Goal: Task Accomplishment & Management: Complete application form

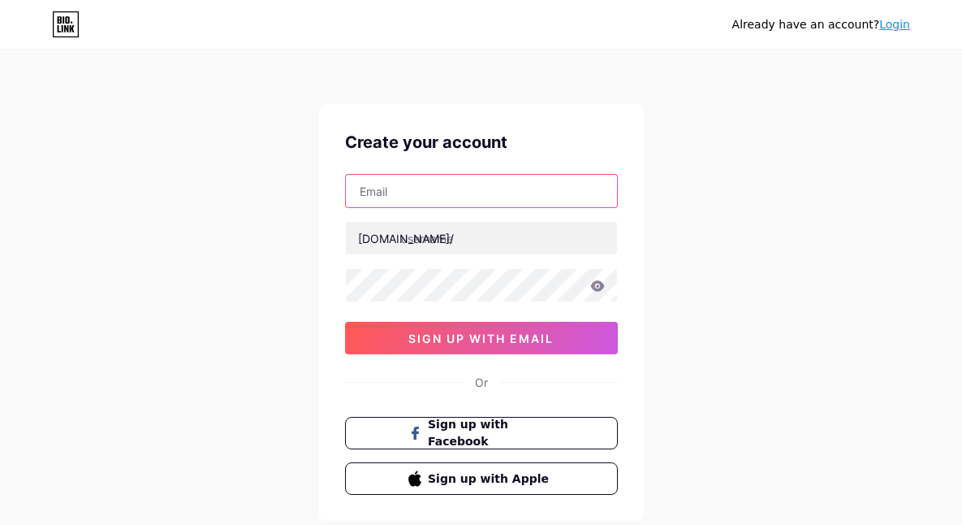
click at [398, 191] on input "text" at bounding box center [481, 191] width 271 height 32
paste input "[EMAIL_ADDRESS][DOMAIN_NAME]"
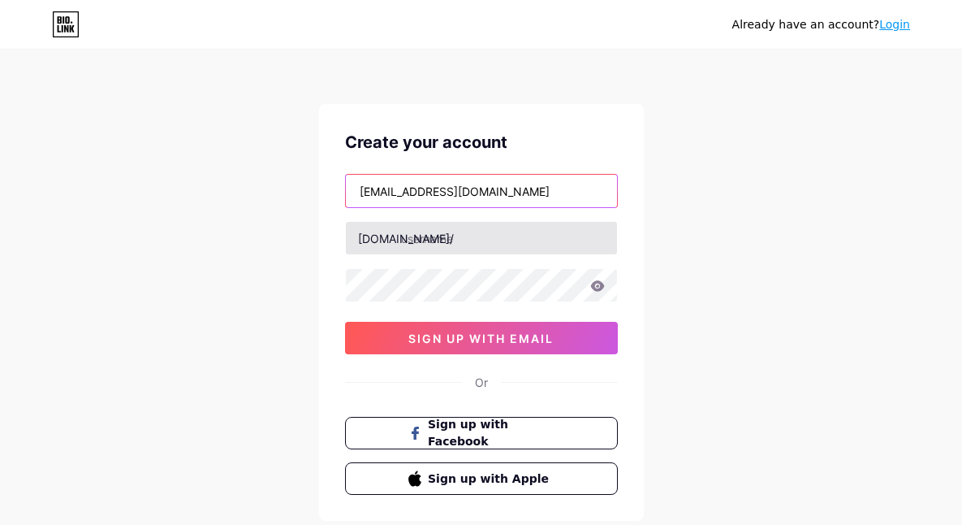
type input "[EMAIL_ADDRESS][DOMAIN_NAME]"
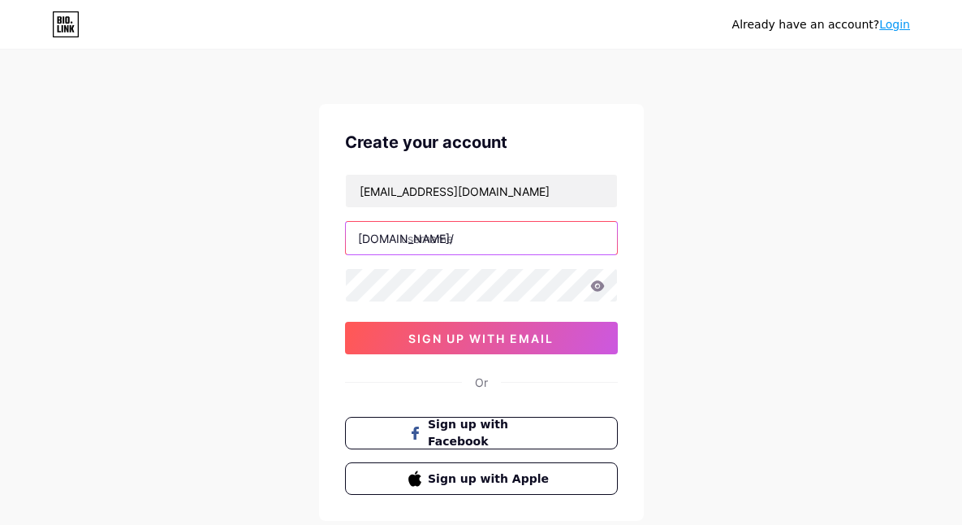
click at [443, 244] on input "text" at bounding box center [481, 238] width 271 height 32
paste input "lxtotofullbonus"
type input "lxtotofullbonus"
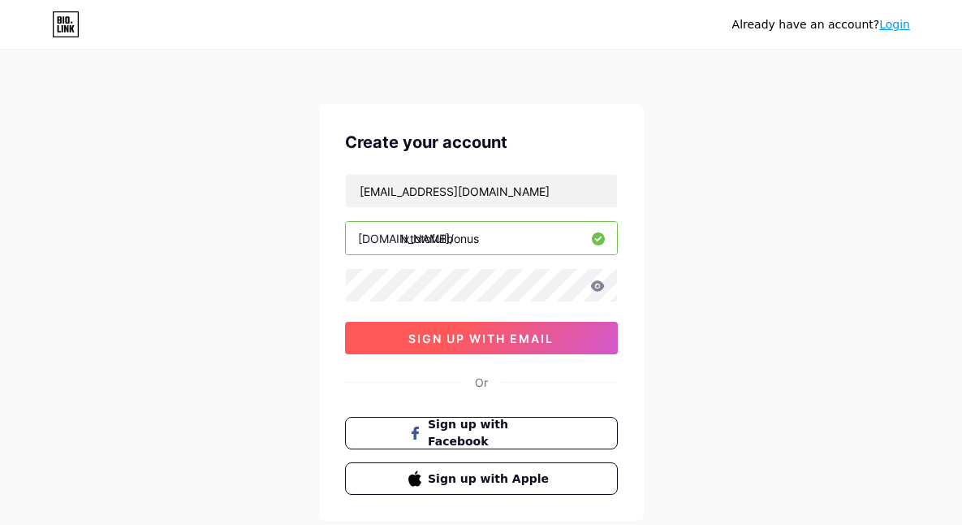
click at [480, 343] on span "sign up with email" at bounding box center [481, 338] width 145 height 14
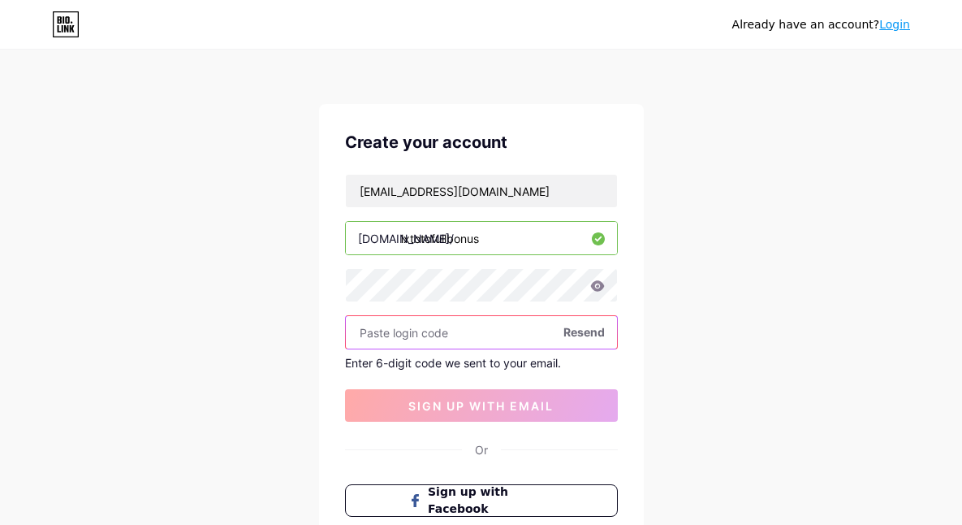
click at [452, 334] on input "text" at bounding box center [481, 332] width 271 height 32
paste input "300284"
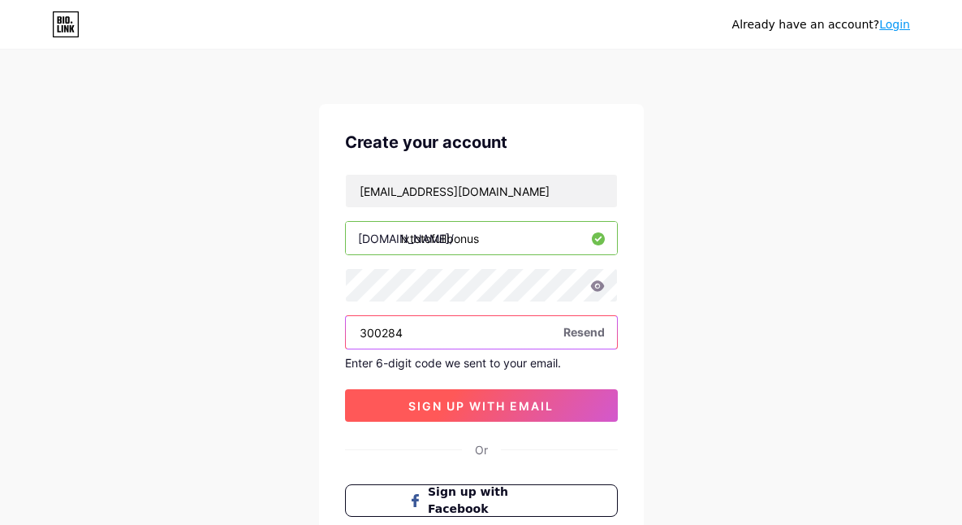
type input "300284"
click at [476, 405] on span "sign up with email" at bounding box center [481, 406] width 145 height 14
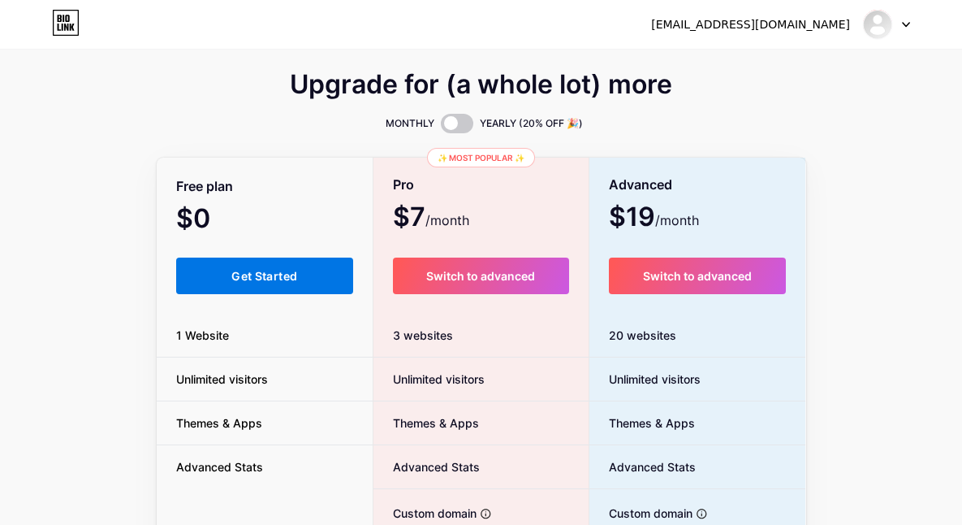
click at [284, 270] on span "Get Started" at bounding box center [264, 276] width 66 height 14
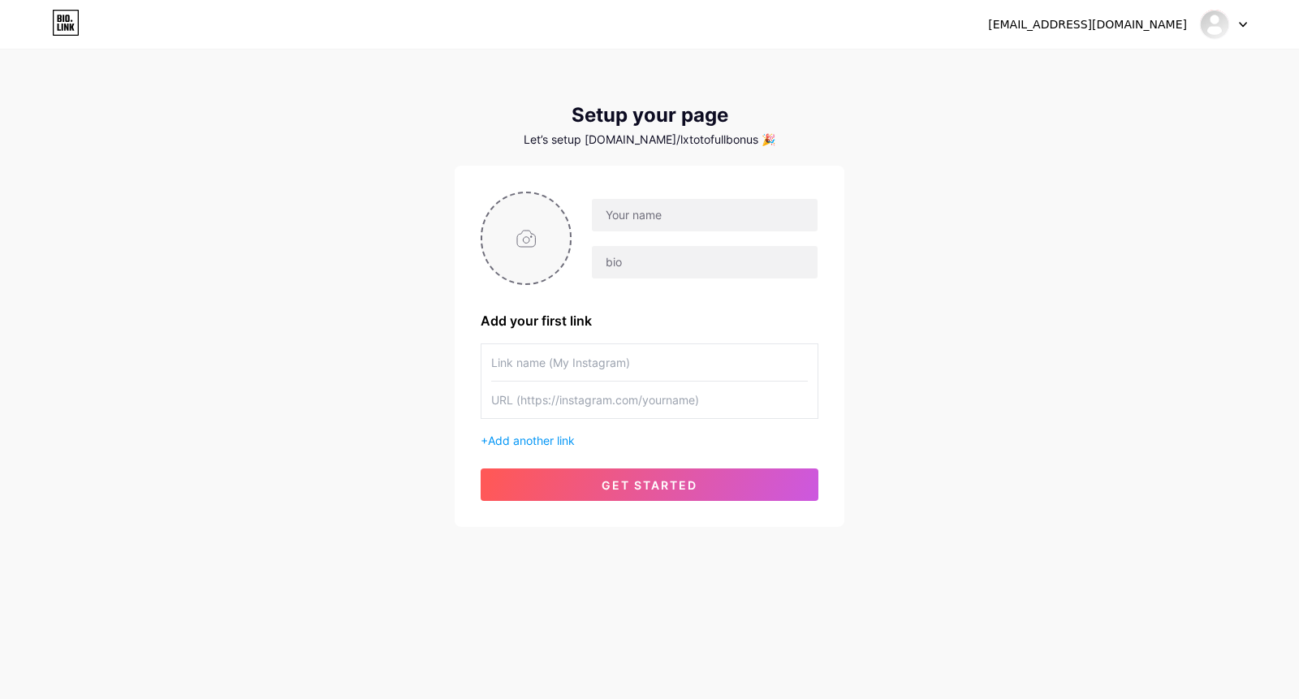
click at [494, 227] on input "file" at bounding box center [526, 238] width 88 height 90
type input "C:\fakepath\Pci4087dwg.png"
click at [686, 217] on input "text" at bounding box center [705, 215] width 226 height 32
paste input "LXTOTOFULLBONUS"
drag, startPoint x: 654, startPoint y: 214, endPoint x: 789, endPoint y: 214, distance: 134.8
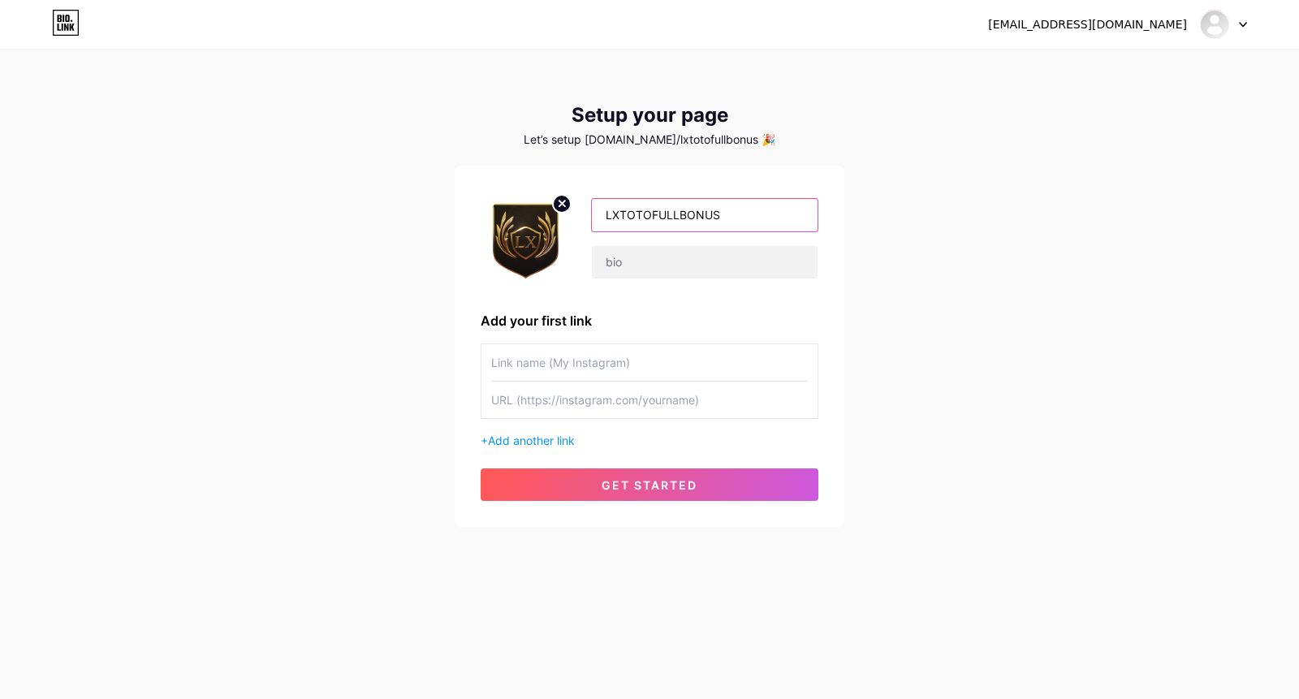
click at [789, 214] on input "LXTOTOFULLBONUS" at bounding box center [705, 215] width 226 height 32
type input "LXTOTO"
click at [765, 266] on input "text" at bounding box center [705, 262] width 226 height 32
paste input "LXTOTO tidak hanya sekadar online biasa; ia menawarkan pengalaman permainan yan…"
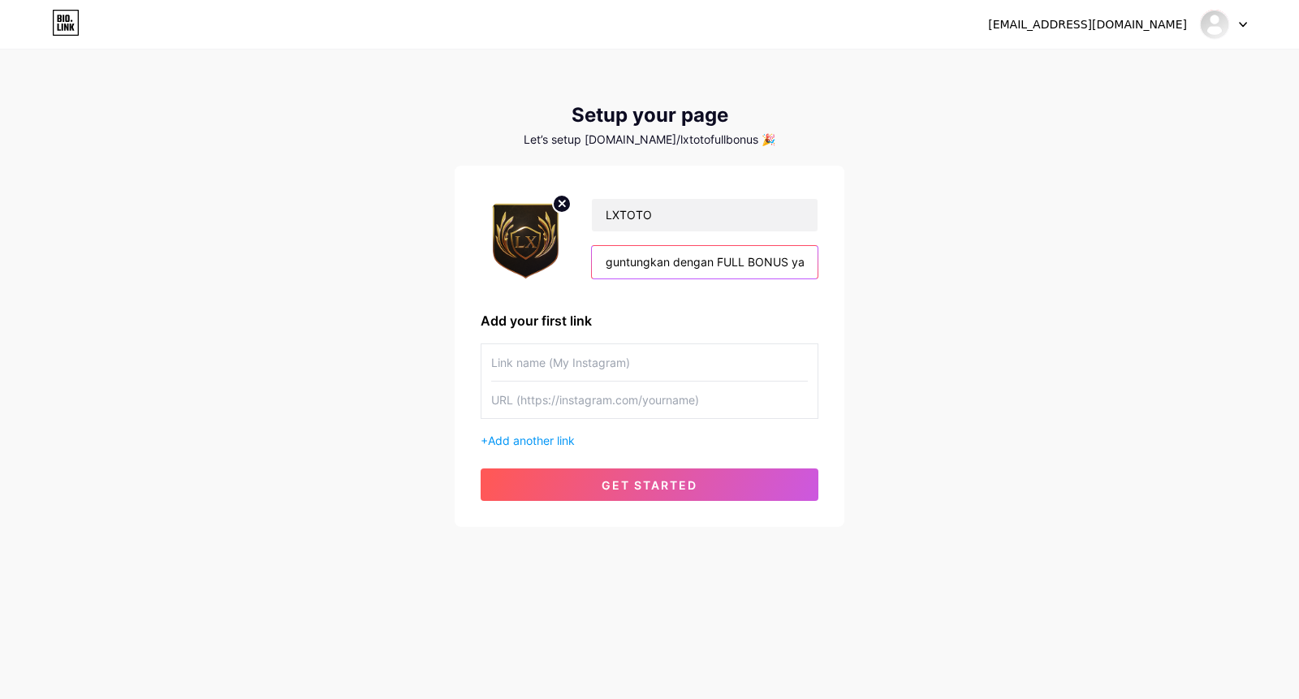
type input "LXTOTO tidak hanya sekadar online biasa; ia menawarkan pengalaman permainan yan…"
click at [614, 362] on input "text" at bounding box center [649, 362] width 317 height 37
paste input "LOGIN LXTOTO"
type input "LOGIN LXTOTO"
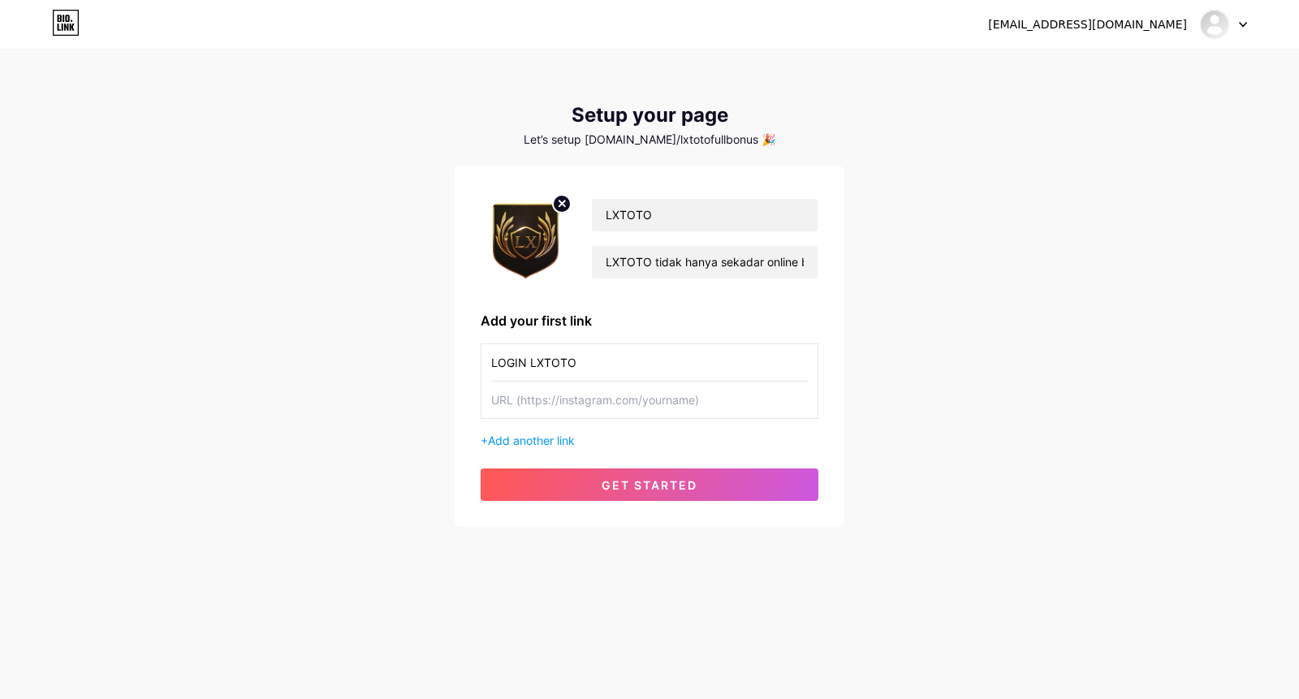
drag, startPoint x: 636, startPoint y: 401, endPoint x: 657, endPoint y: 387, distance: 25.2
click at [636, 401] on input "text" at bounding box center [649, 400] width 317 height 37
paste input "[URL][DOMAIN_NAME]"
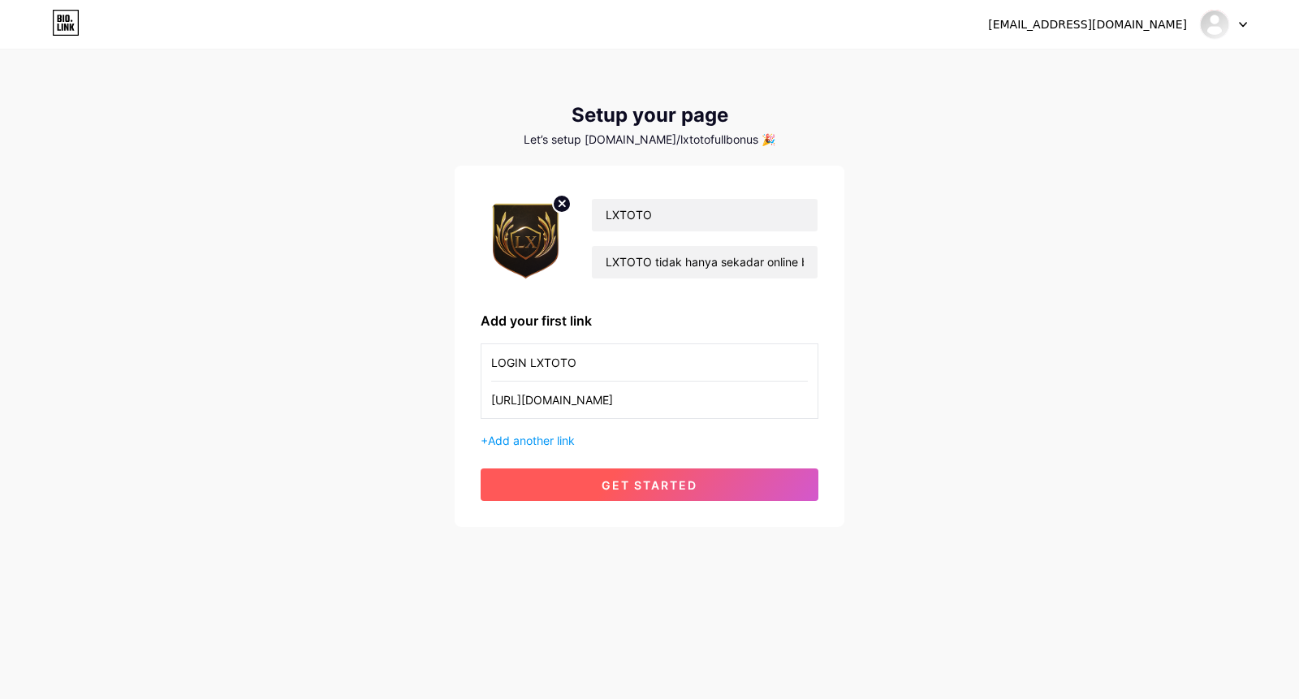
type input "[URL][DOMAIN_NAME]"
click at [685, 476] on button "get started" at bounding box center [650, 485] width 338 height 32
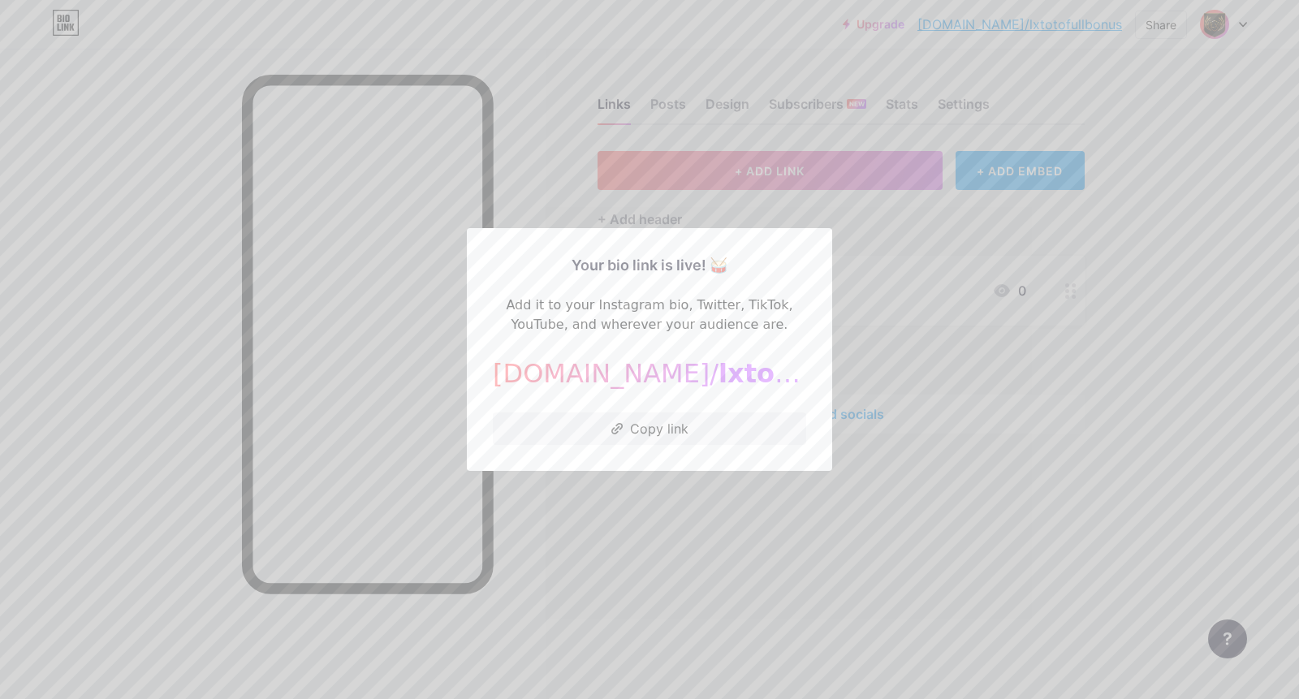
click at [962, 383] on div at bounding box center [649, 349] width 1299 height 699
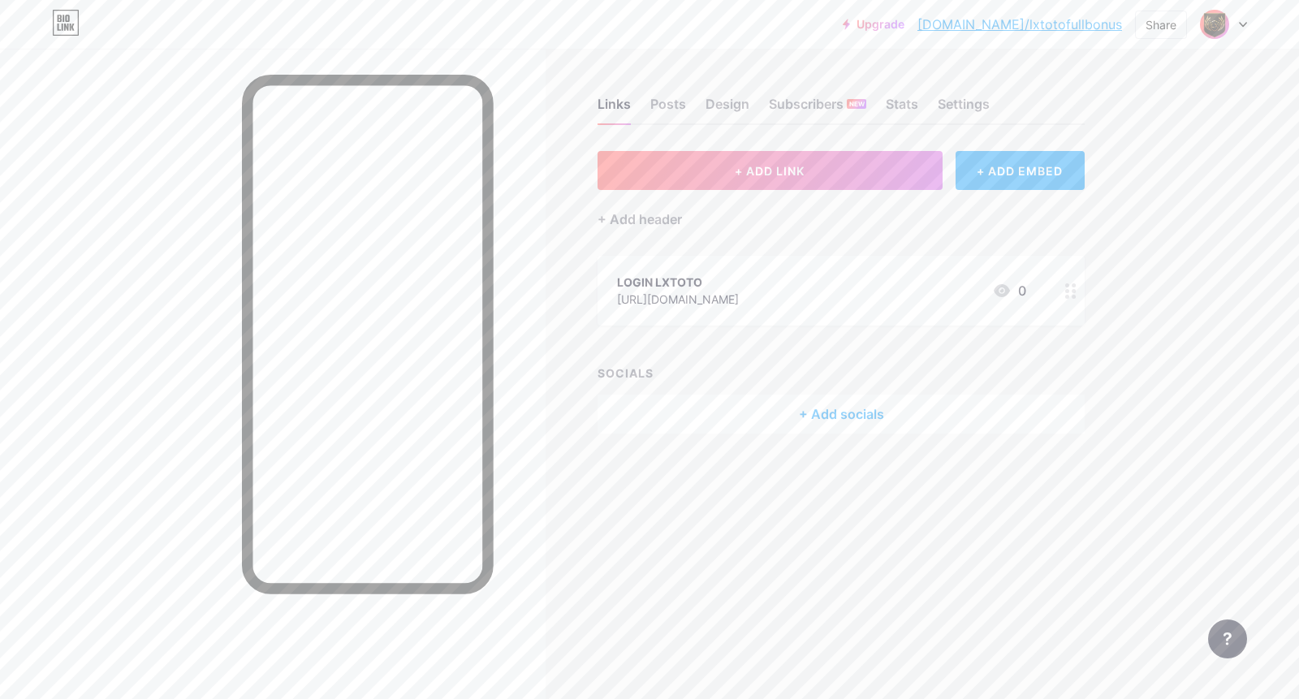
click at [664, 295] on div "[URL][DOMAIN_NAME]" at bounding box center [678, 299] width 122 height 17
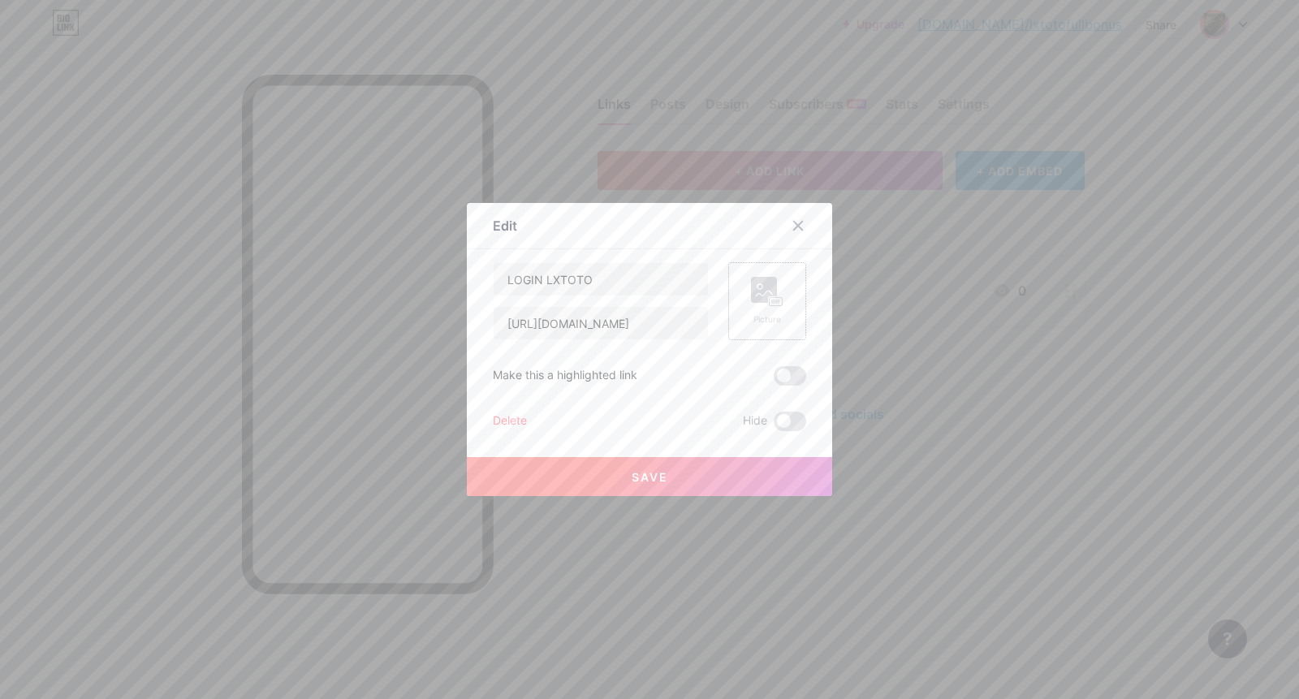
click at [770, 300] on rect at bounding box center [776, 302] width 13 height 8
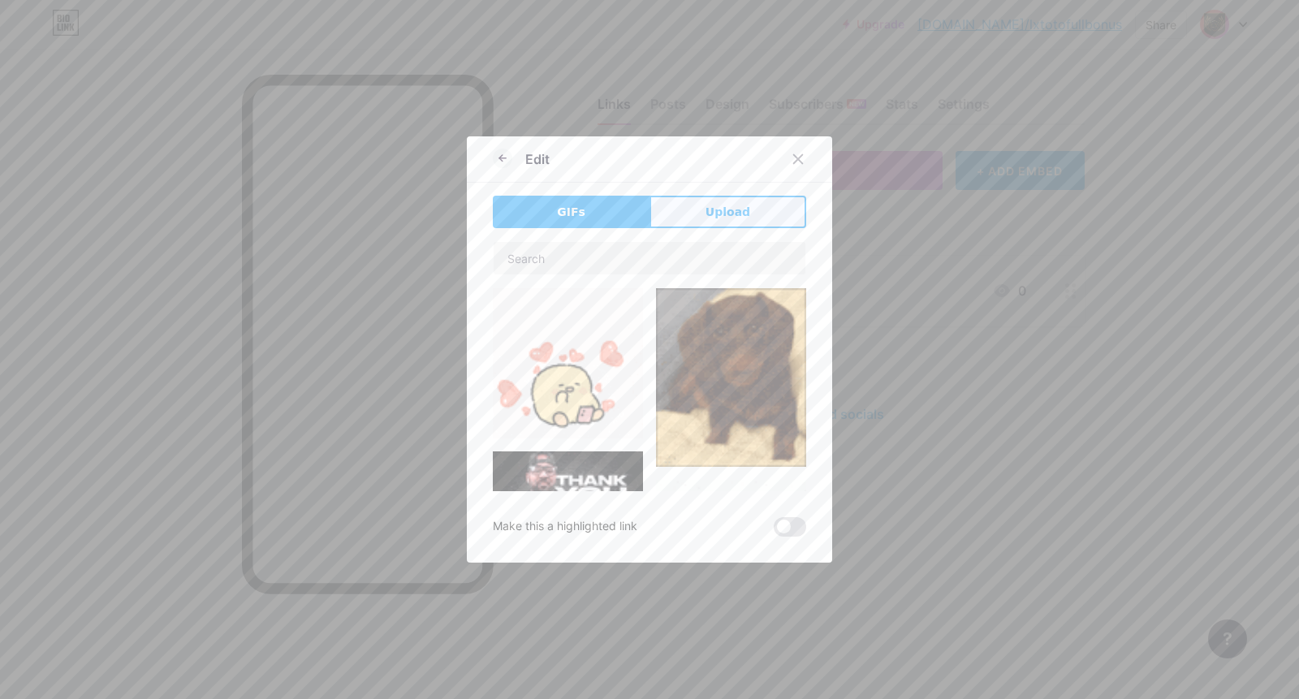
click at [691, 216] on button "Upload" at bounding box center [728, 212] width 157 height 32
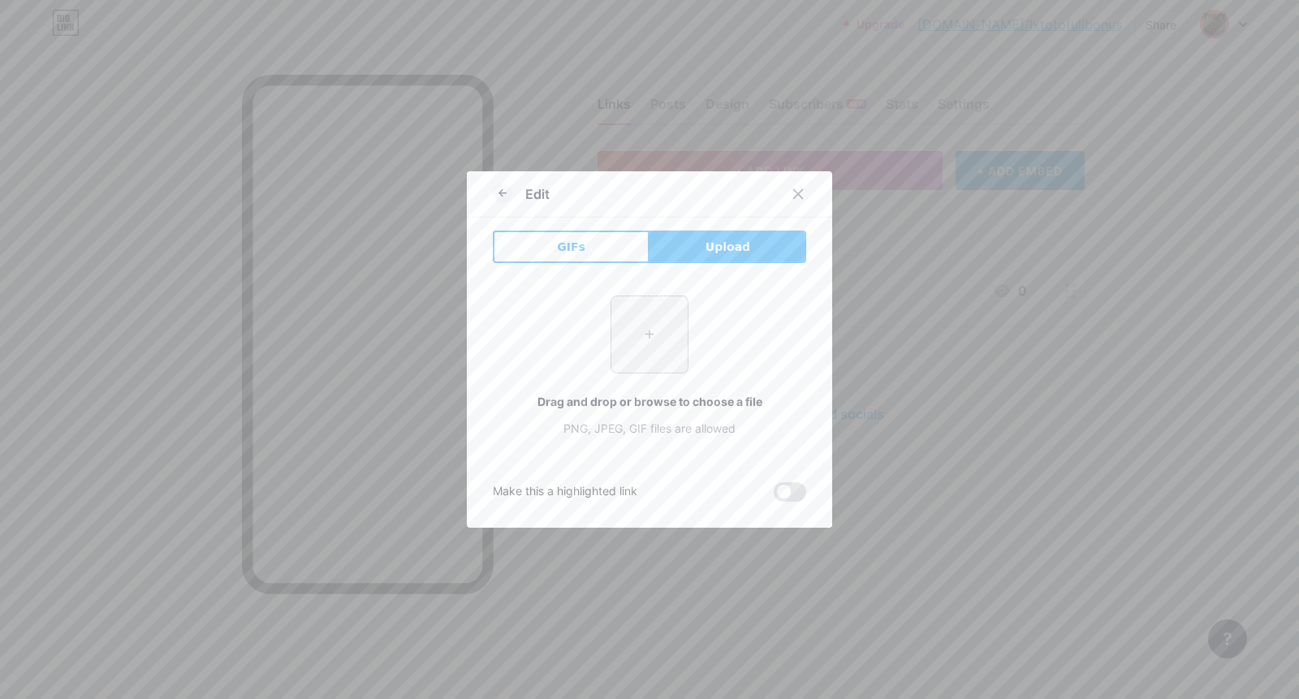
click at [637, 334] on input "file" at bounding box center [650, 334] width 76 height 76
type input "C:\fakepath\Pci4087dwg.png"
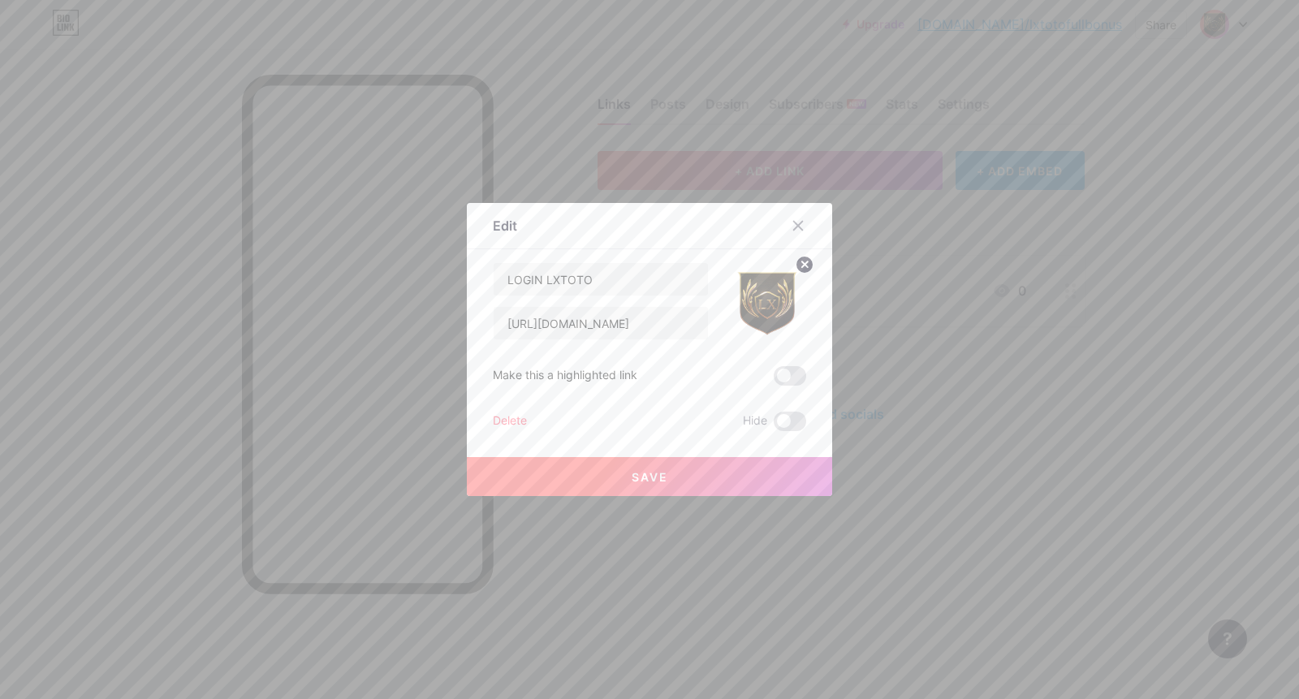
click at [682, 479] on button "Save" at bounding box center [649, 476] width 365 height 39
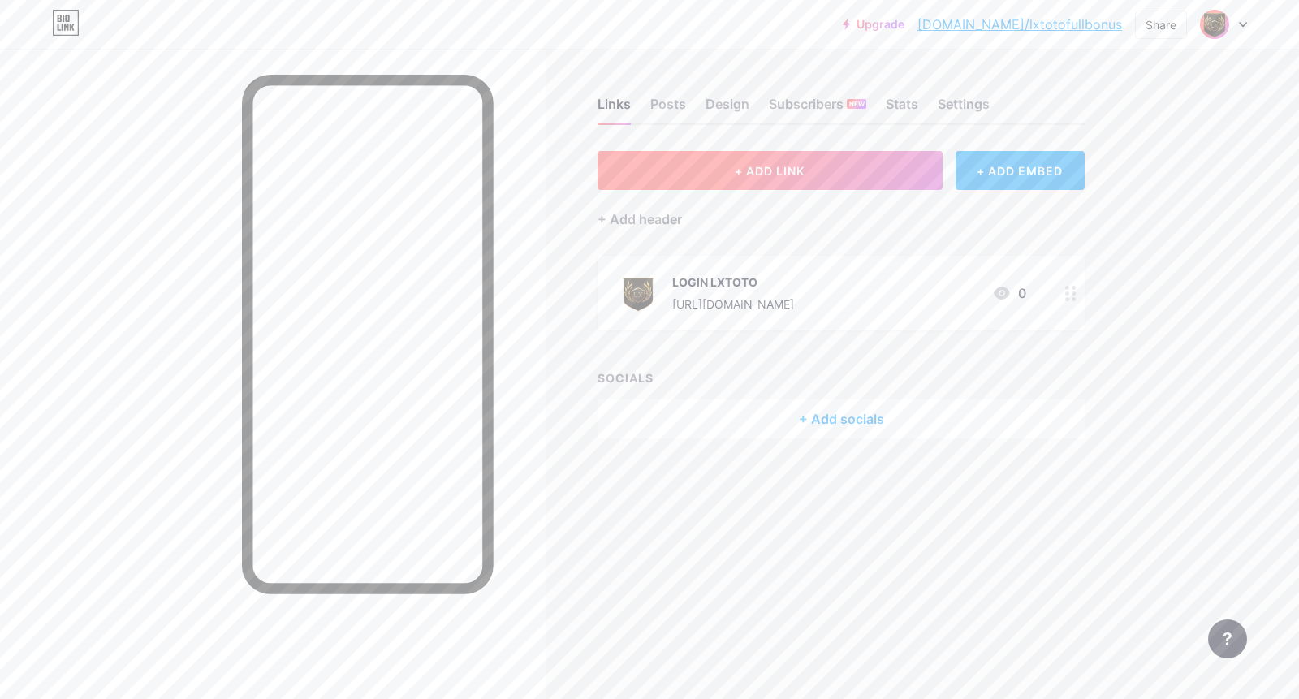
click at [819, 182] on button "+ ADD LINK" at bounding box center [770, 170] width 345 height 39
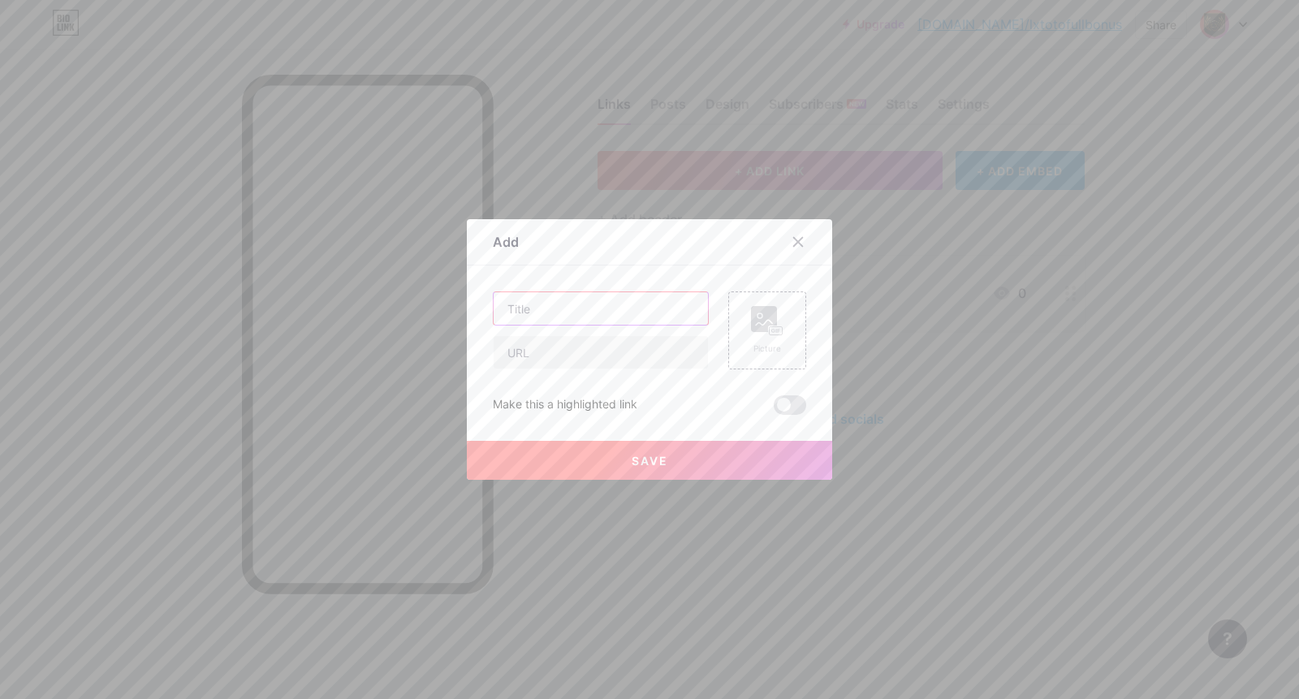
click at [589, 311] on input "text" at bounding box center [601, 308] width 214 height 32
paste input "TELEGRAM"
type input "TELEGRAM"
click at [624, 344] on input "text" at bounding box center [601, 352] width 214 height 32
paste input "[URL][DOMAIN_NAME]"
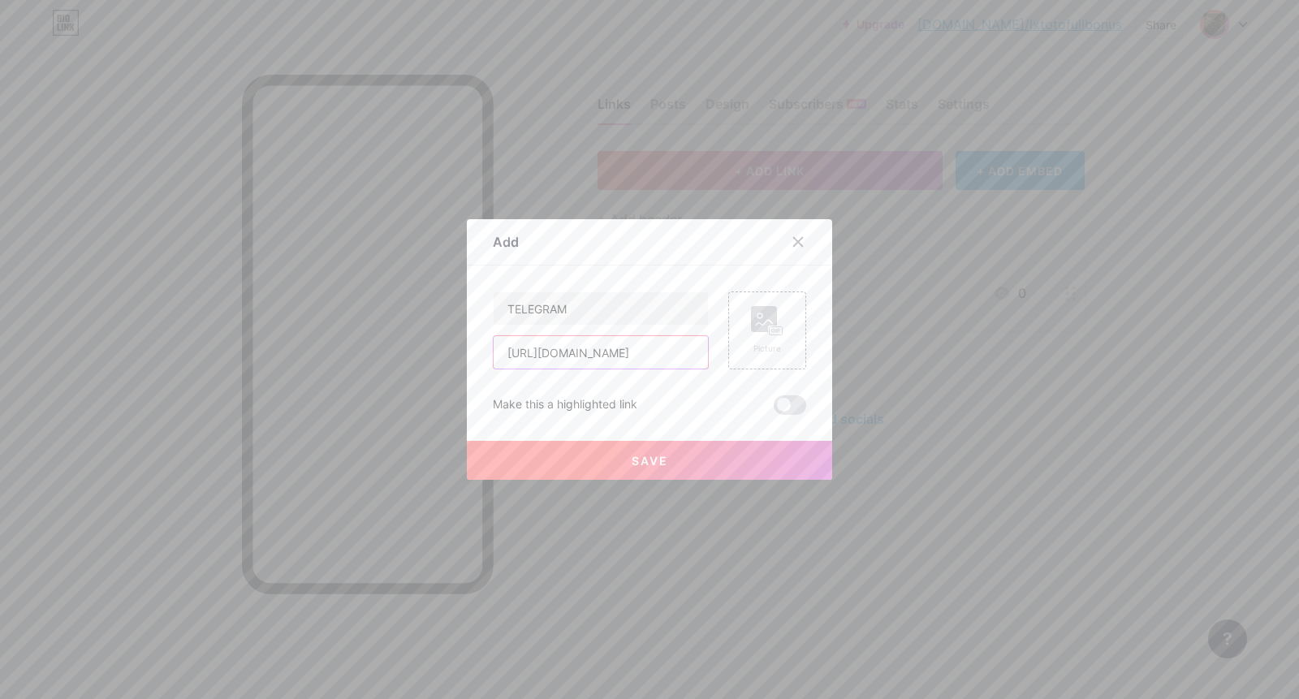
scroll to position [0, 2]
type input "[URL][DOMAIN_NAME]"
click at [770, 330] on rect at bounding box center [776, 331] width 13 height 8
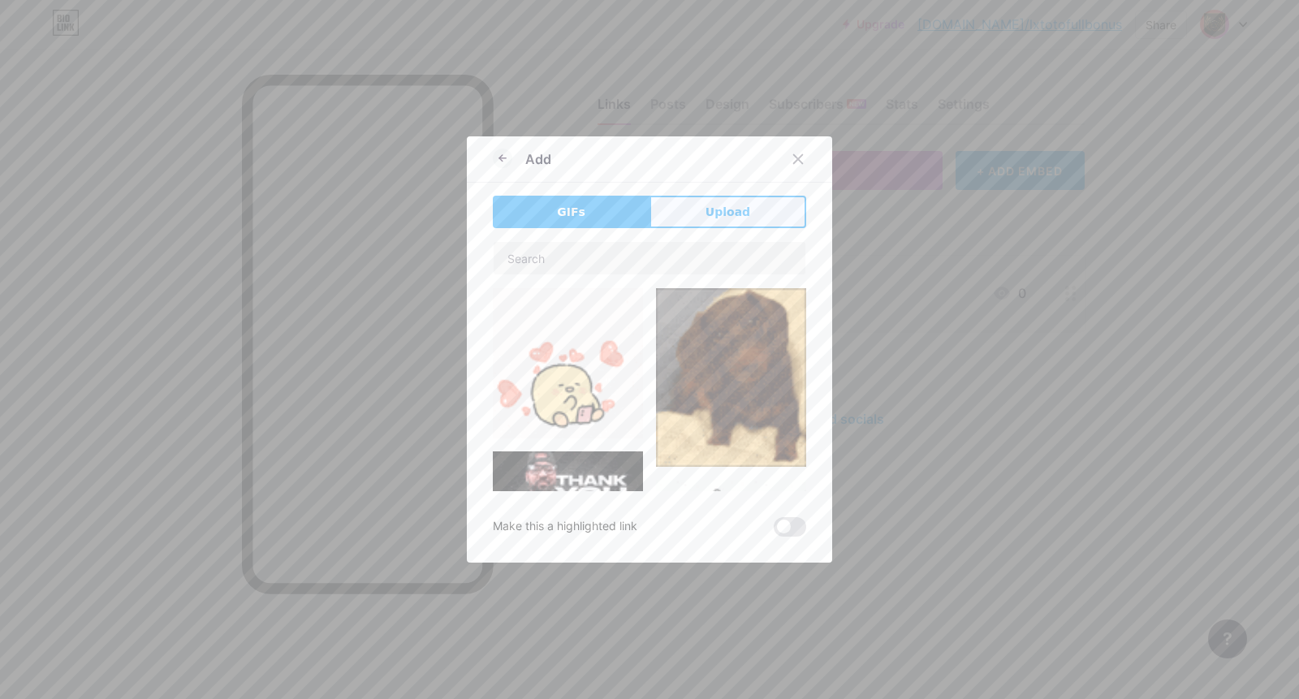
click at [692, 219] on button "Upload" at bounding box center [728, 212] width 157 height 32
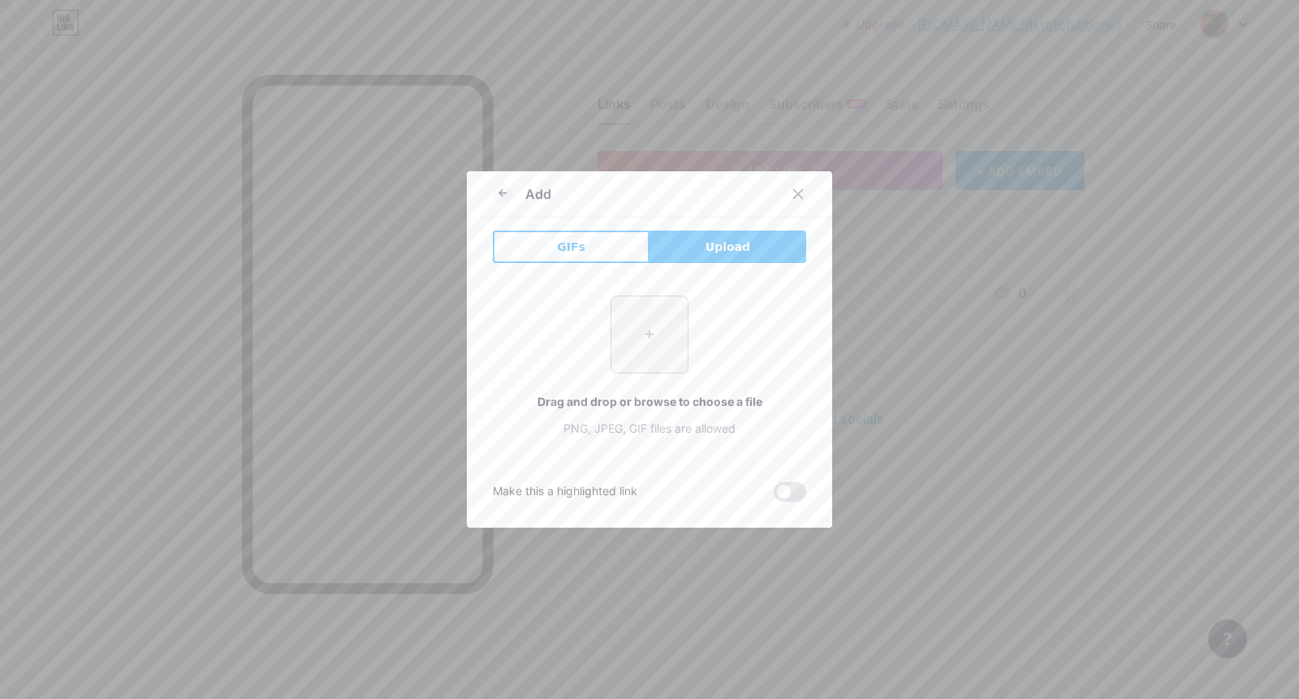
click at [638, 341] on input "file" at bounding box center [650, 334] width 76 height 76
type input "C:\fakepath\Pci4087dwg.png"
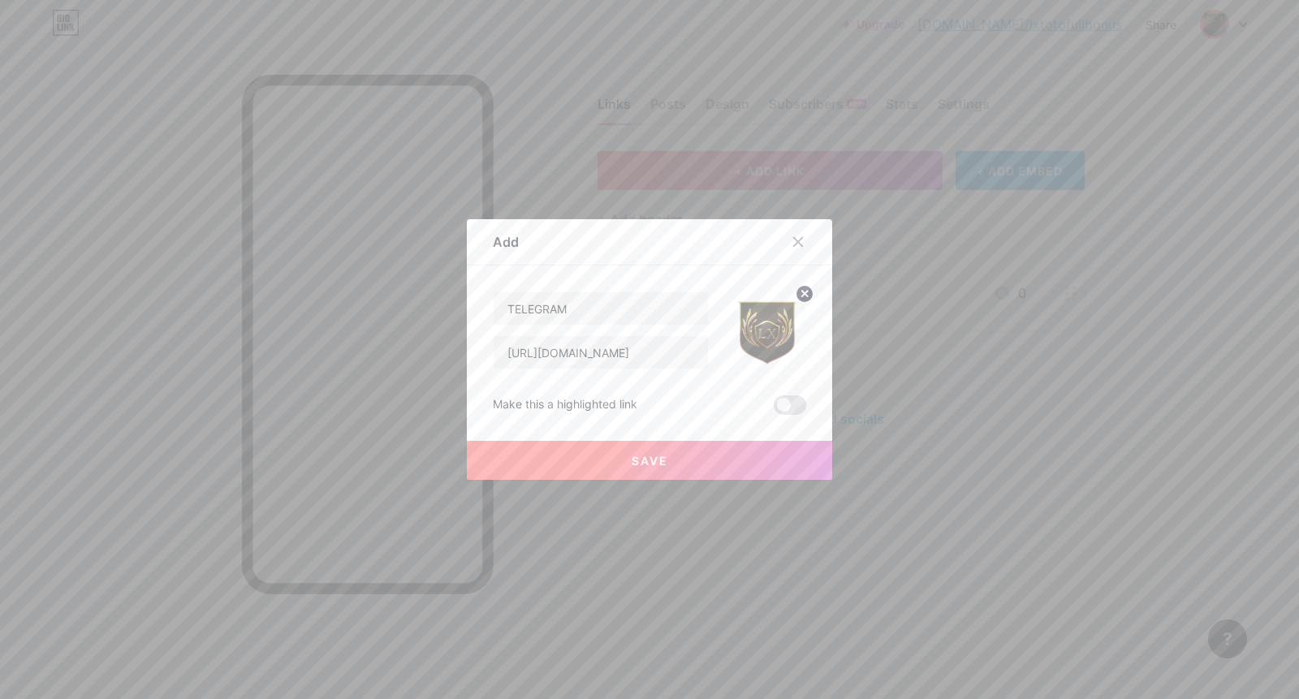
click at [668, 459] on button "Save" at bounding box center [649, 460] width 365 height 39
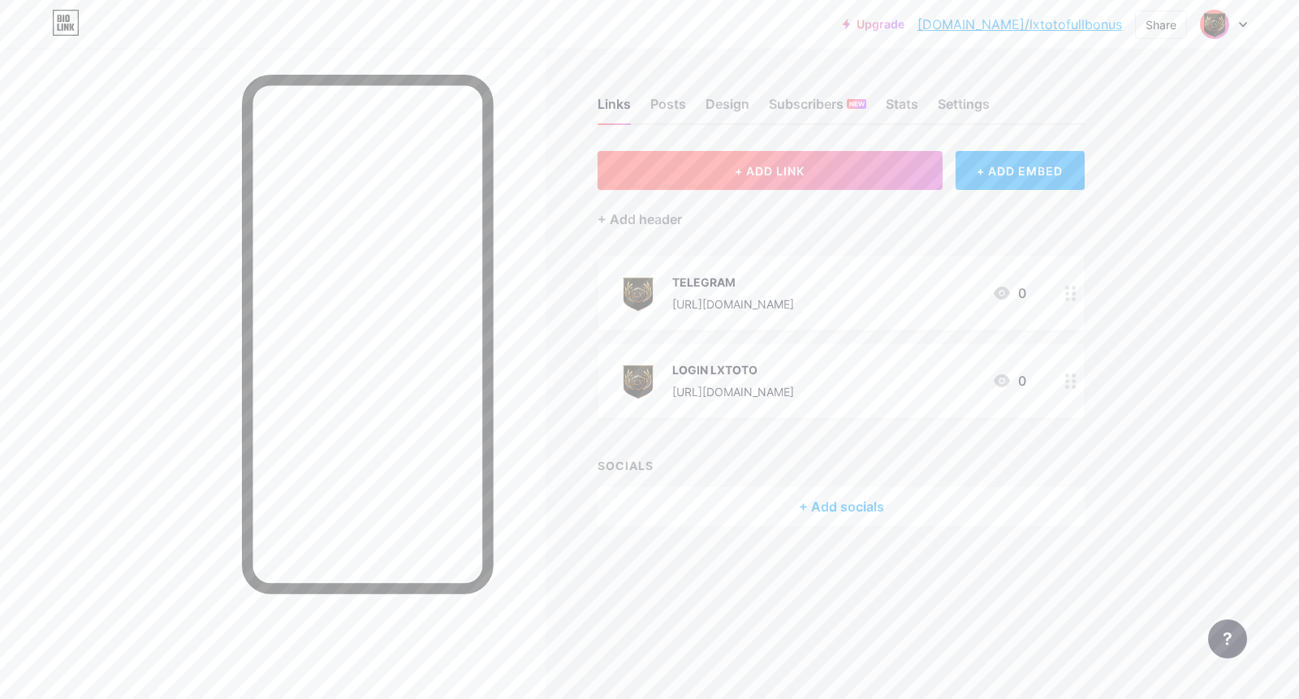
click at [768, 175] on span "+ ADD LINK" at bounding box center [770, 171] width 70 height 14
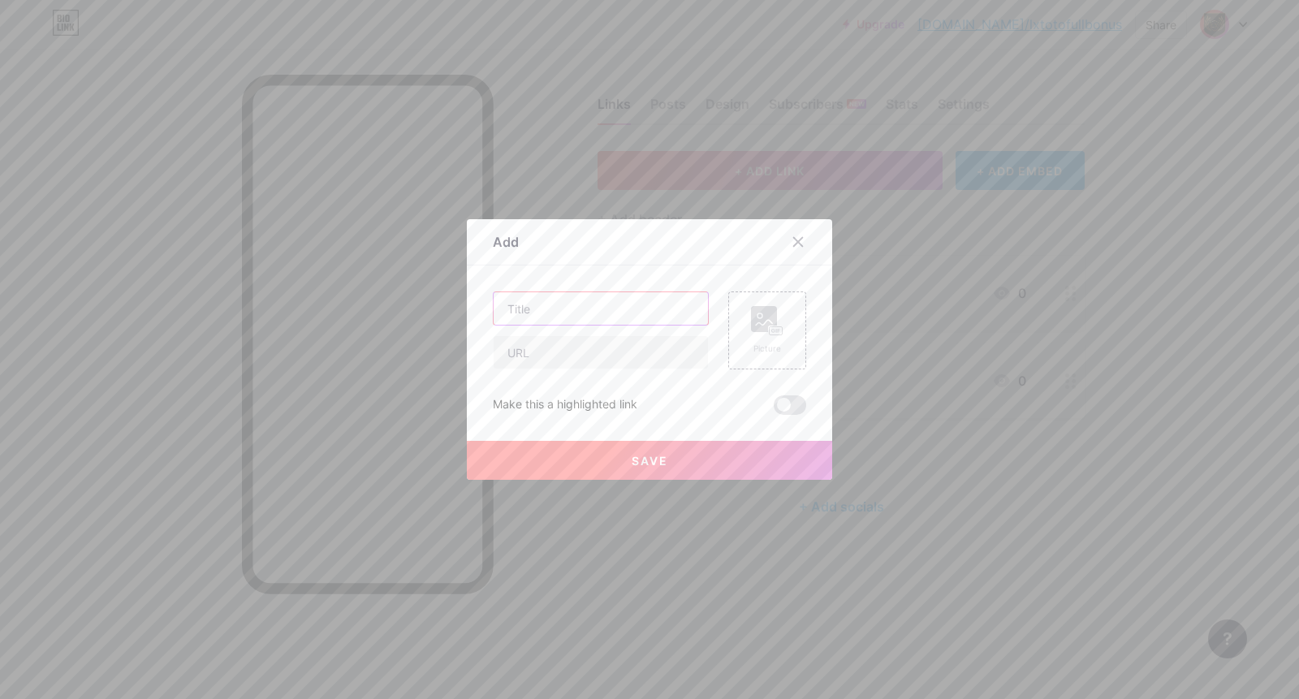
click at [599, 309] on input "text" at bounding box center [601, 308] width 214 height 32
paste input "WHATSAPP"
type input "WHATSAPP"
click at [625, 357] on input "text" at bounding box center [601, 352] width 214 height 32
paste input "[URL][DOMAIN_NAME]"
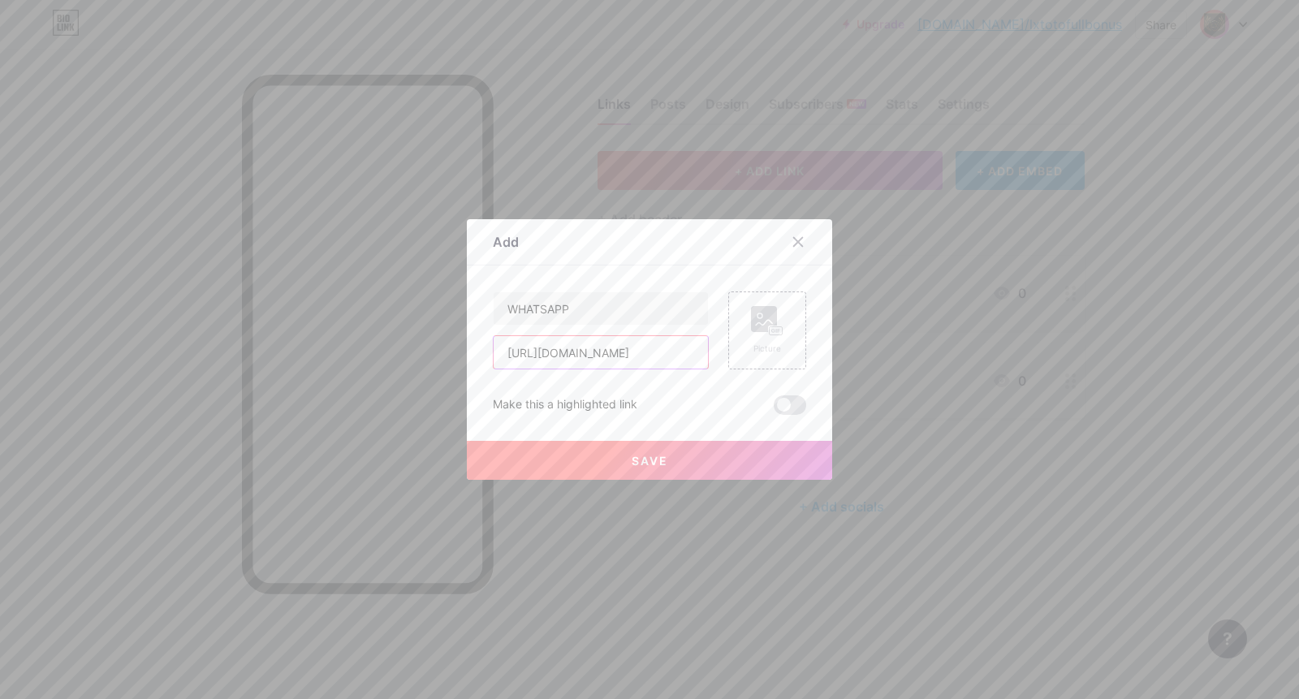
scroll to position [0, 7]
type input "[URL][DOMAIN_NAME]"
click at [776, 315] on div "Picture" at bounding box center [768, 331] width 78 height 78
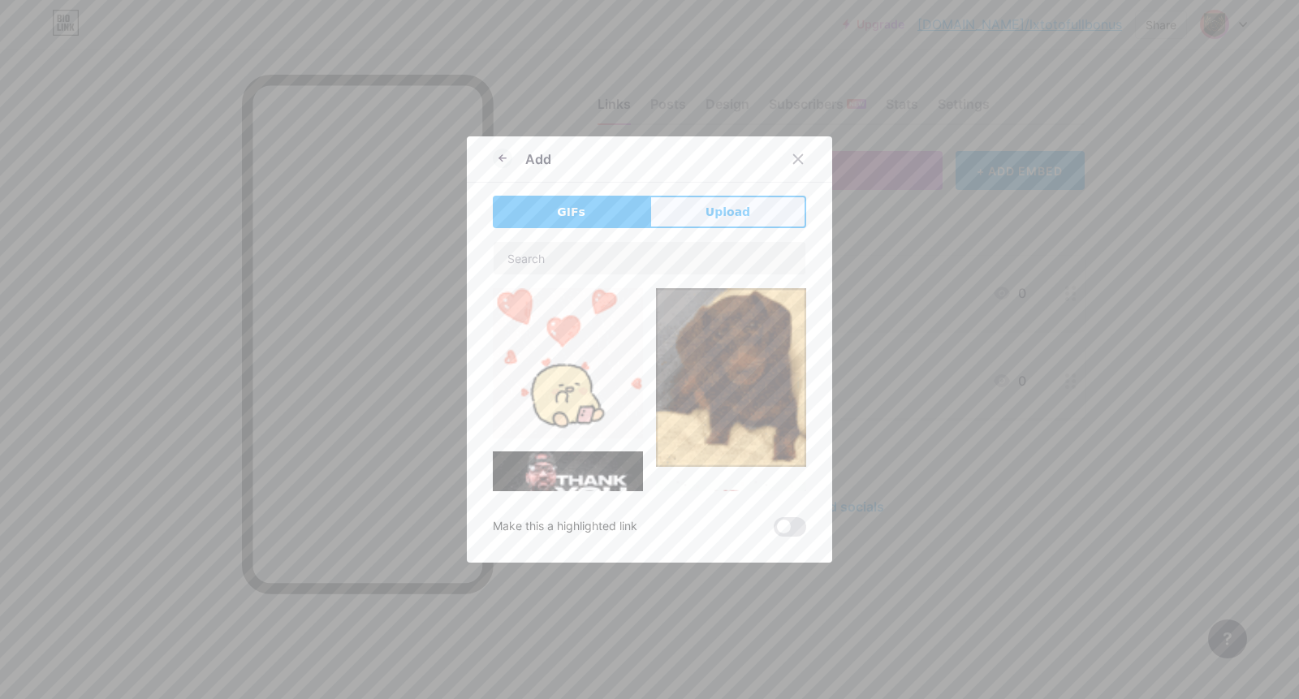
click at [764, 216] on button "Upload" at bounding box center [728, 212] width 157 height 32
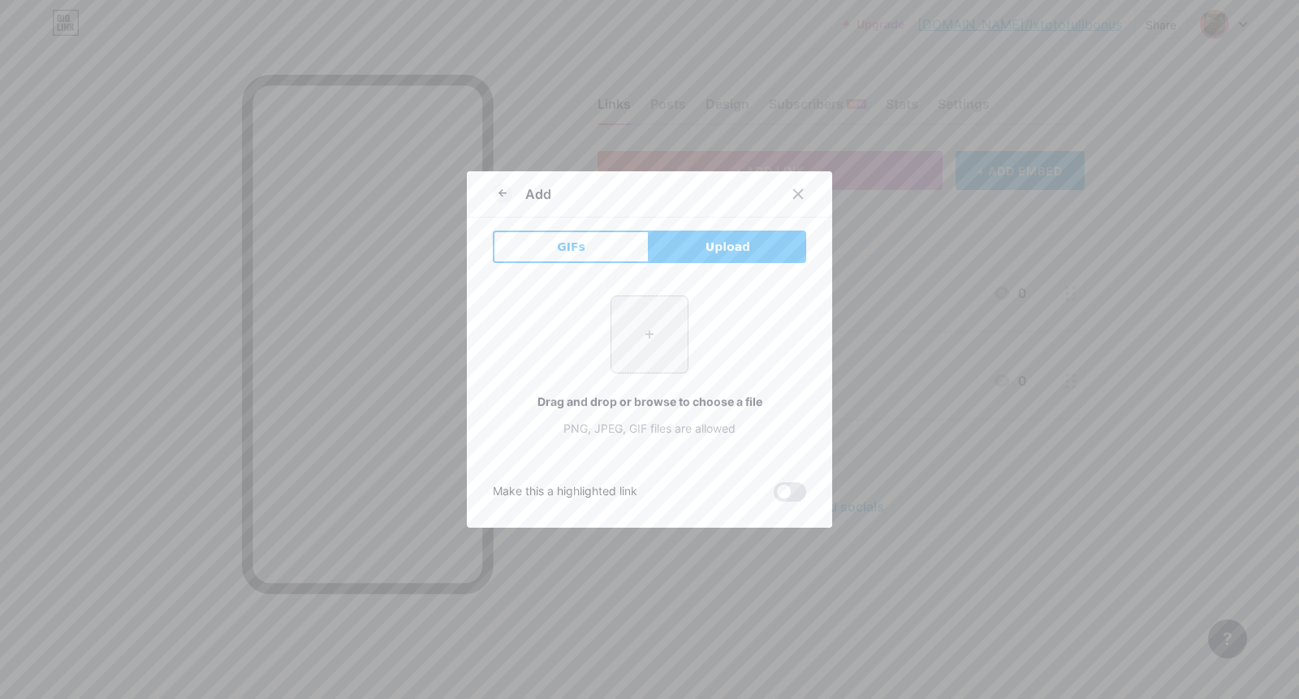
click at [647, 332] on input "file" at bounding box center [650, 334] width 76 height 76
type input "C:\fakepath\Pci4087dwg.png"
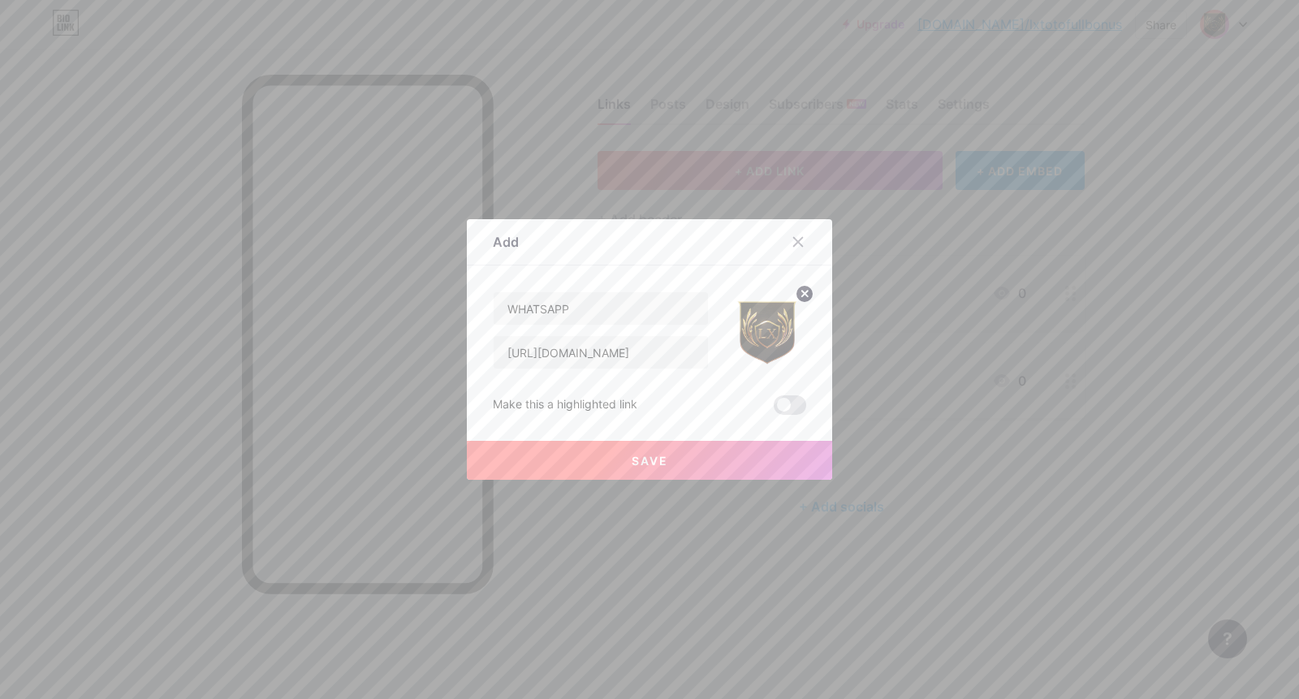
click at [648, 458] on span "Save" at bounding box center [650, 461] width 37 height 14
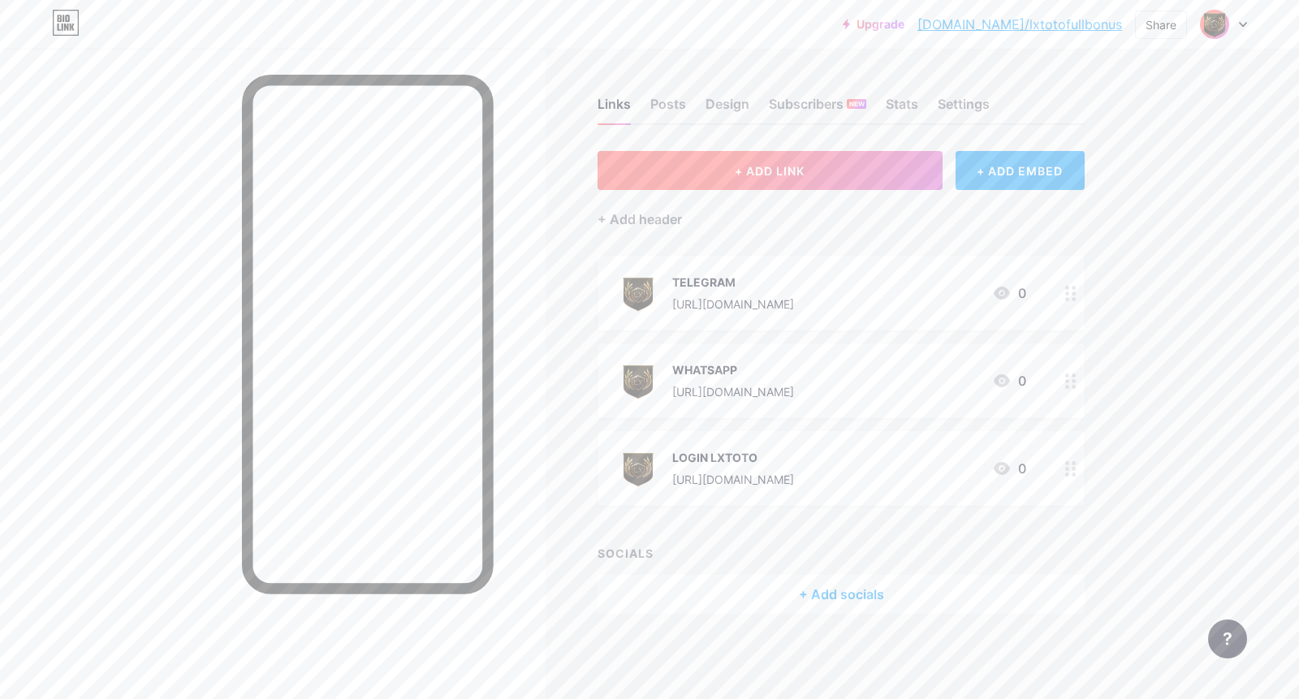
click at [804, 182] on button "+ ADD LINK" at bounding box center [770, 170] width 345 height 39
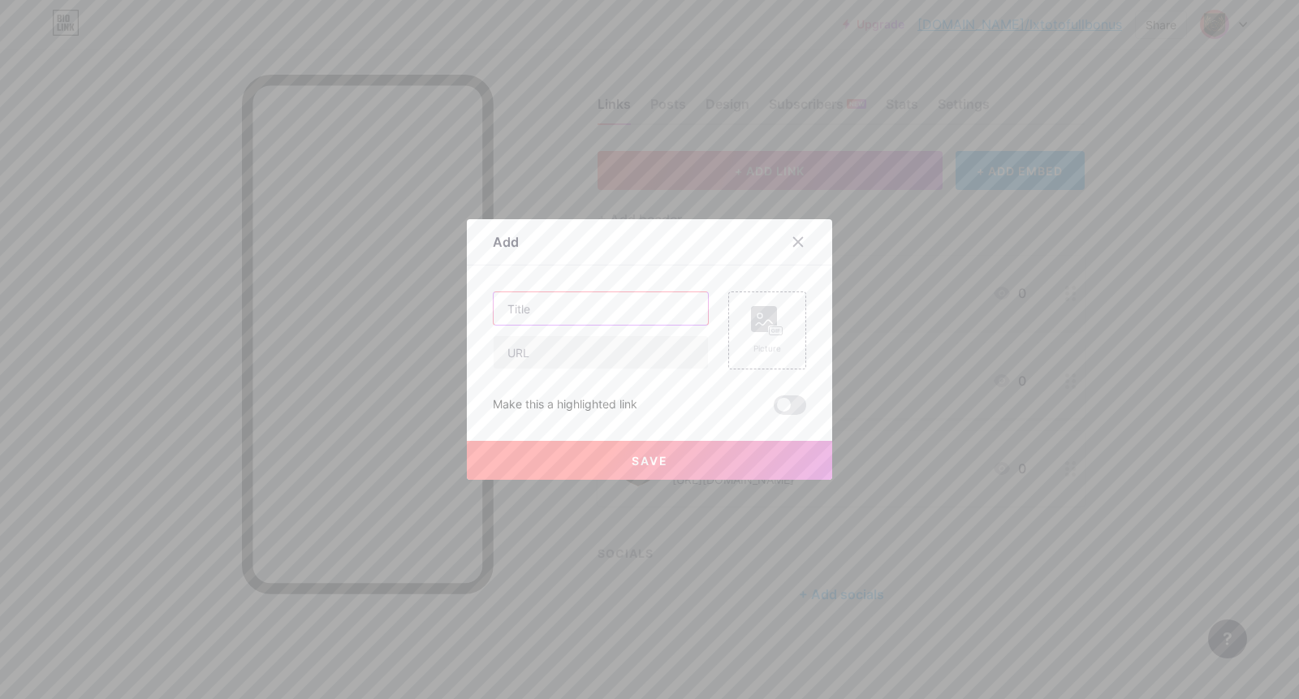
click at [601, 317] on input "text" at bounding box center [601, 308] width 214 height 32
paste input "GROUP FACEBOOK"
type input "GROUP FACEBOOK"
click at [595, 346] on input "text" at bounding box center [601, 352] width 214 height 32
paste input "[URL][DOMAIN_NAME]"
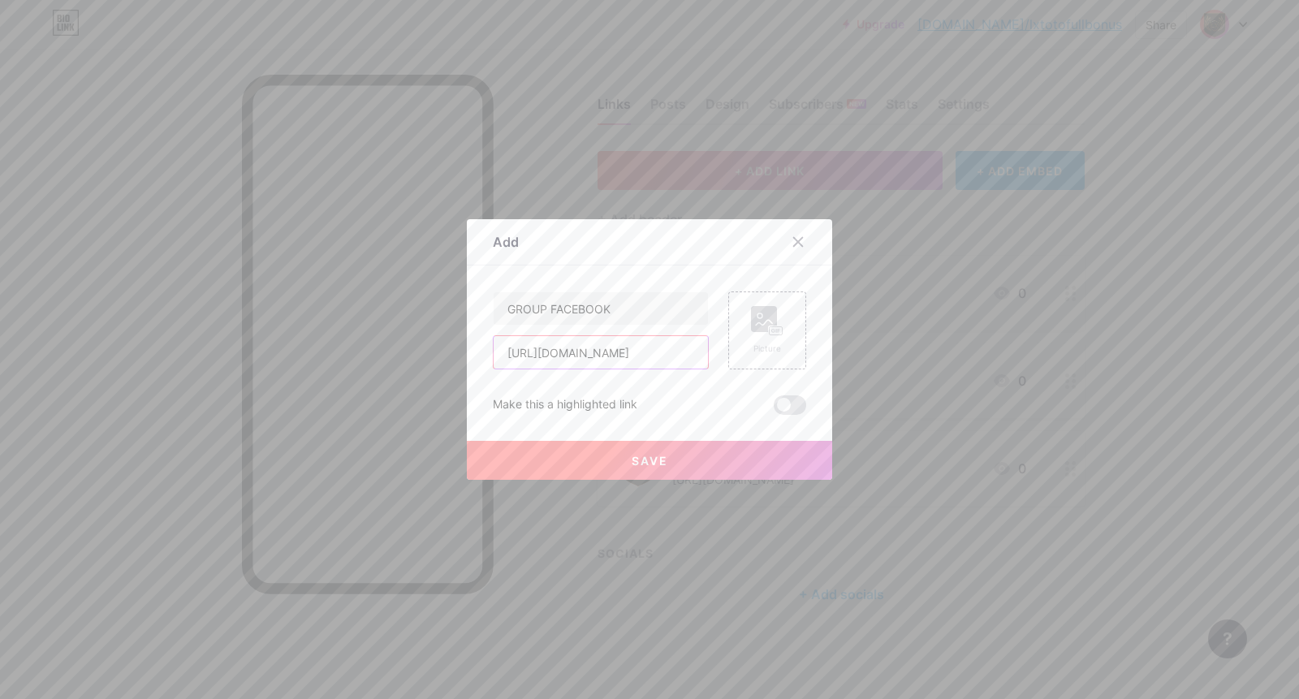
scroll to position [0, 37]
type input "[URL][DOMAIN_NAME]"
click at [751, 326] on rect at bounding box center [764, 319] width 26 height 26
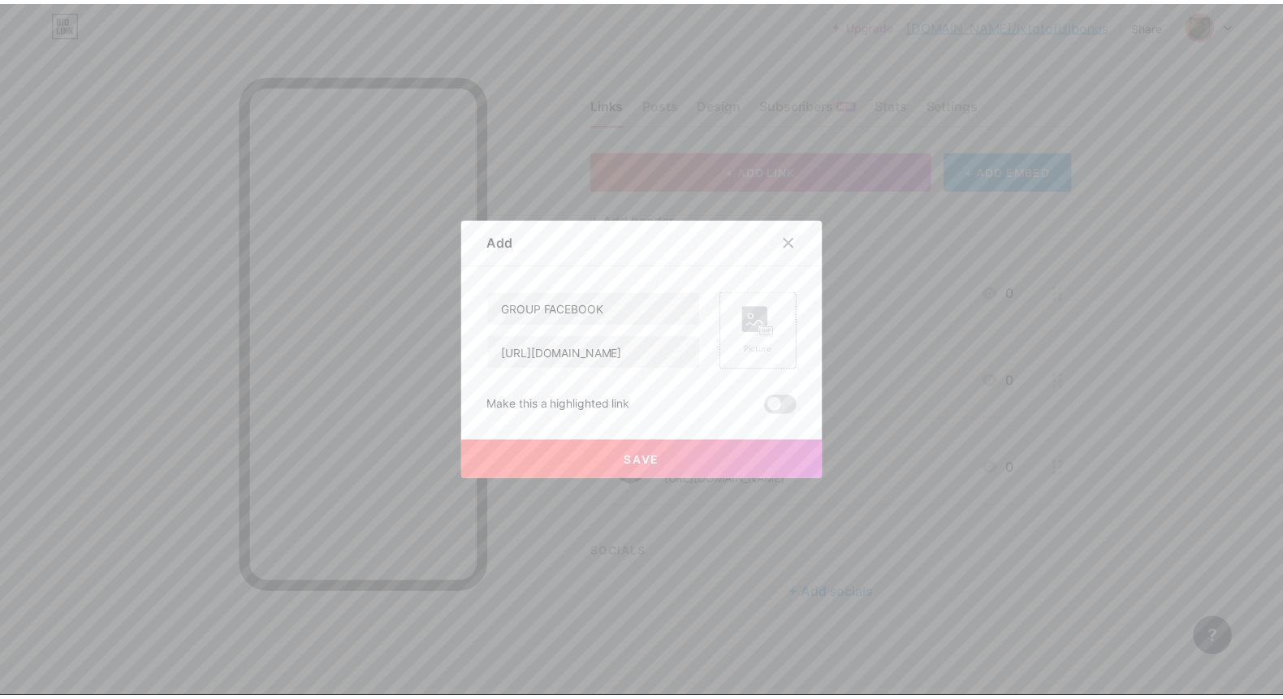
scroll to position [0, 0]
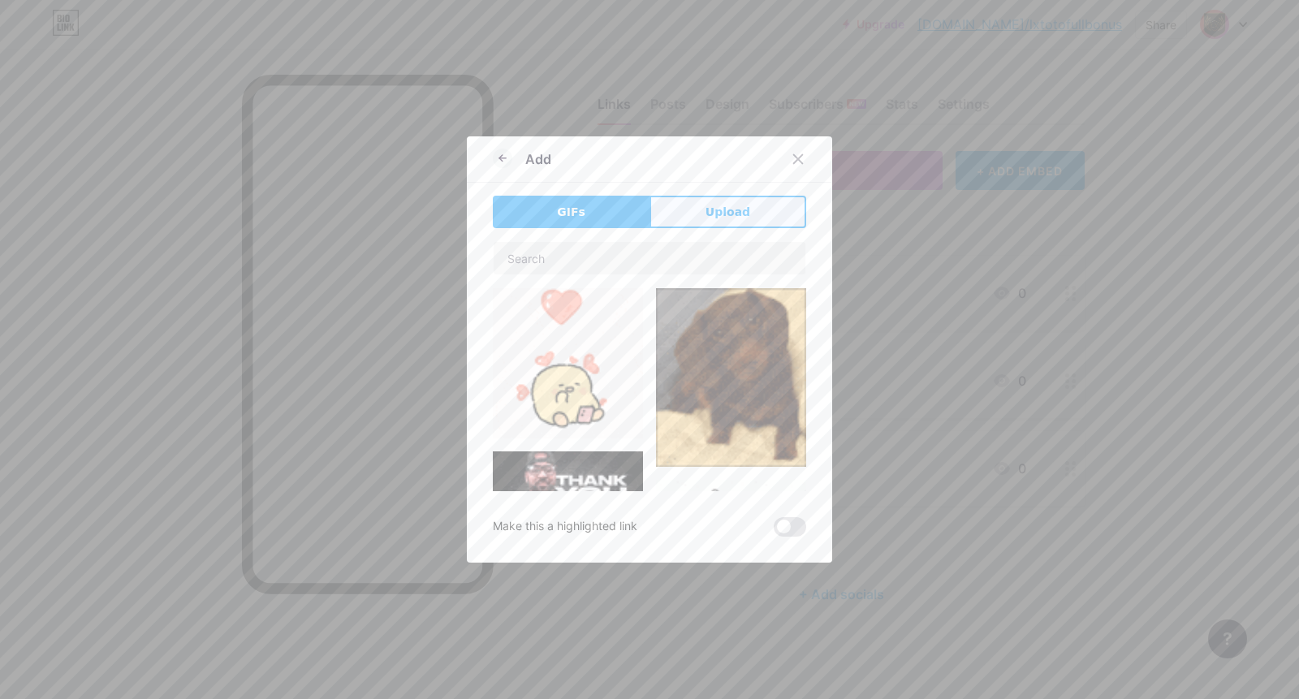
click at [714, 209] on span "Upload" at bounding box center [728, 212] width 45 height 17
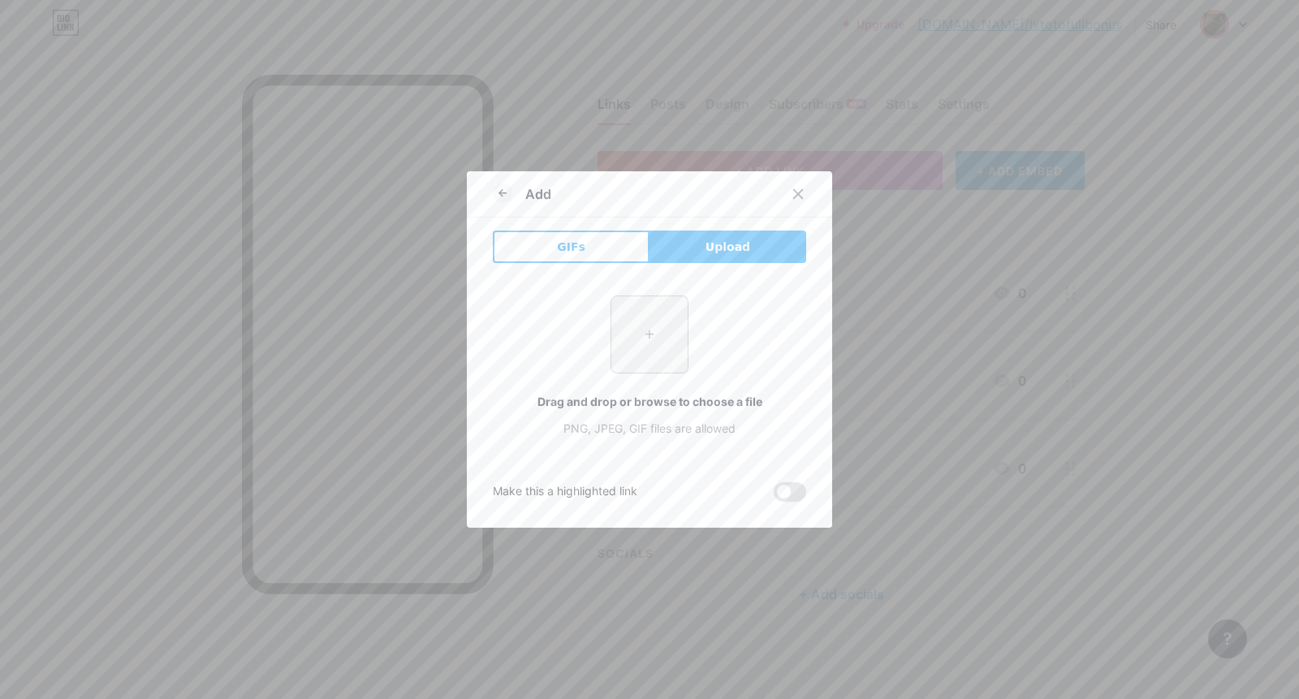
click at [645, 331] on input "file" at bounding box center [650, 334] width 76 height 76
type input "C:\fakepath\Pci4087dwg.png"
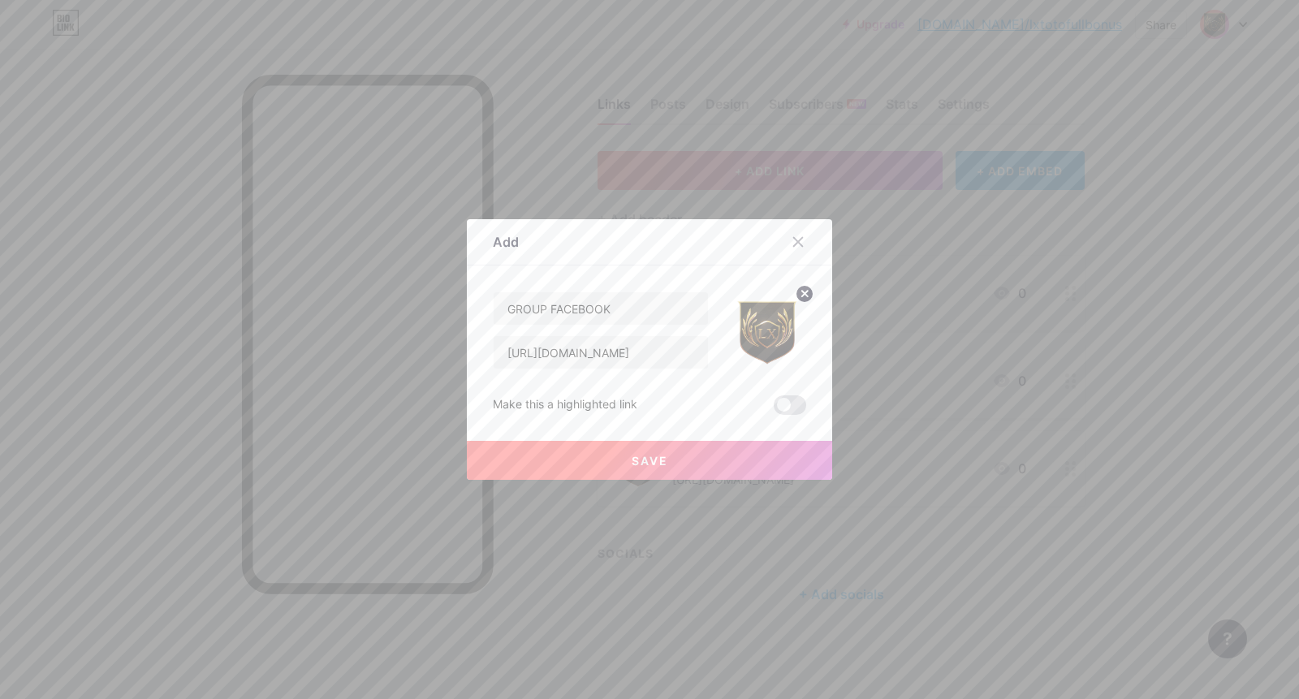
click at [664, 462] on button "Save" at bounding box center [649, 460] width 365 height 39
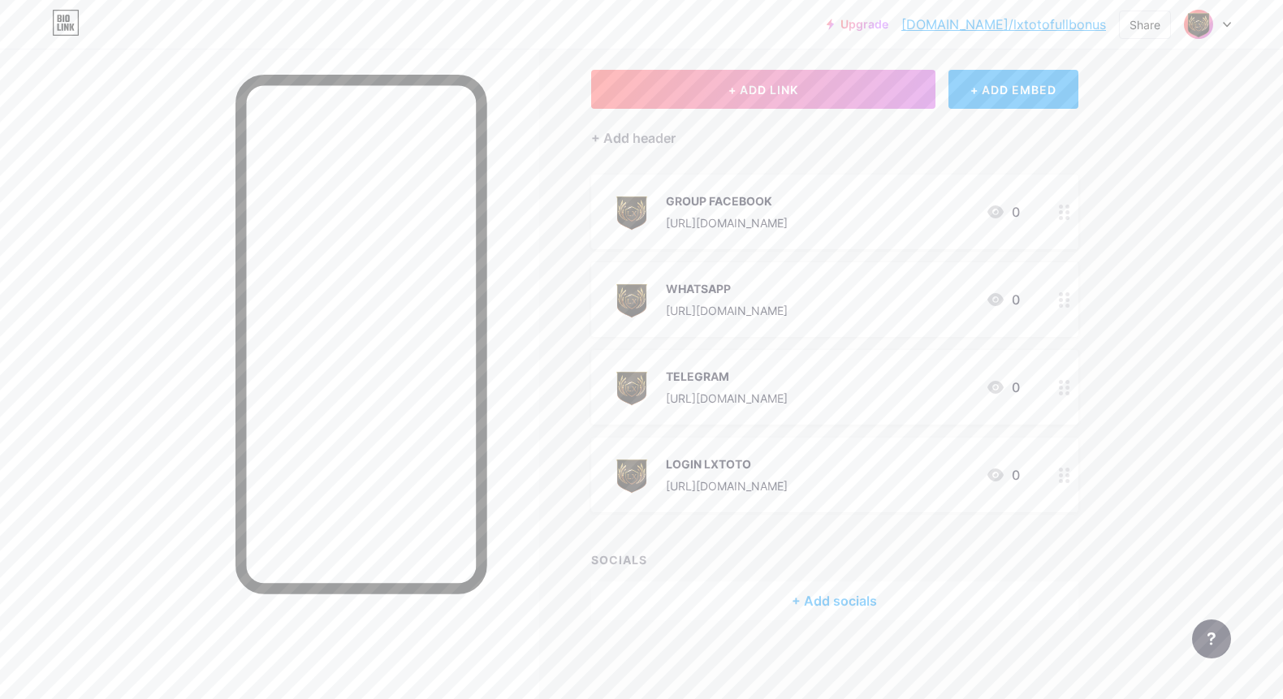
scroll to position [82, 0]
drag, startPoint x: 1069, startPoint y: 469, endPoint x: 957, endPoint y: 2, distance: 481.1
click at [765, 76] on button "+ ADD LINK" at bounding box center [763, 88] width 345 height 39
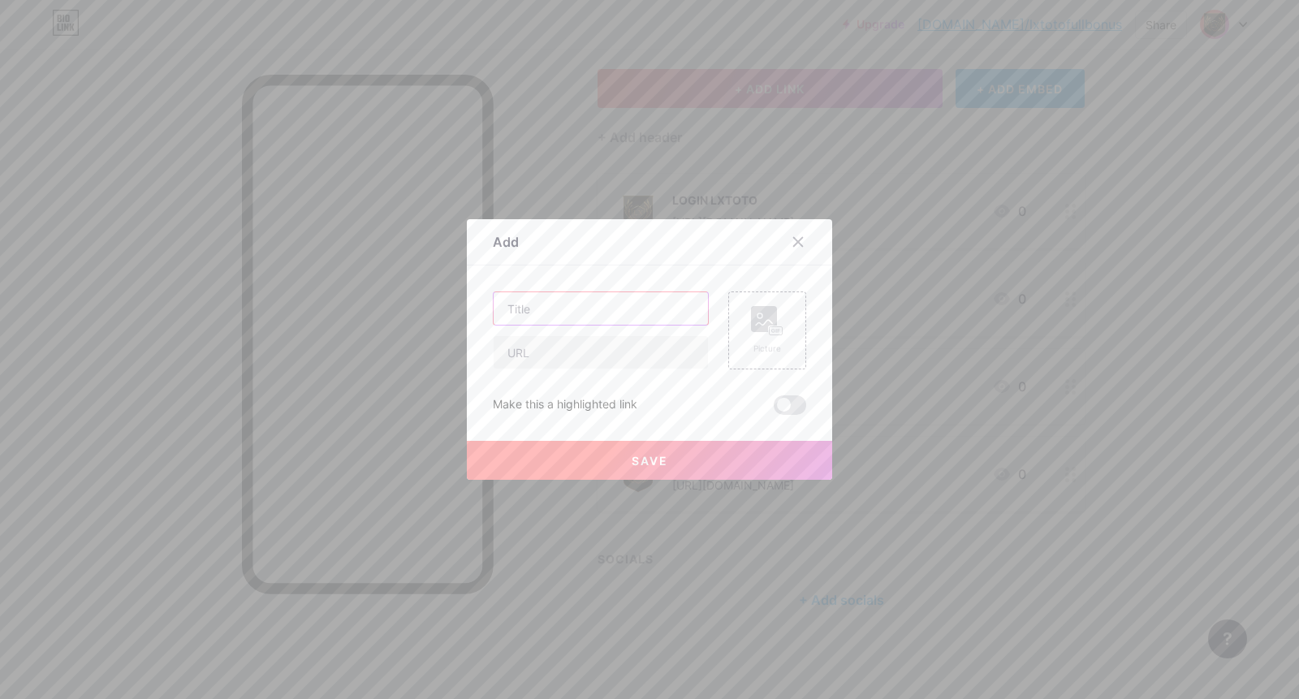
click at [632, 311] on input "text" at bounding box center [601, 308] width 214 height 32
paste input "LIVE BOLA"
type input "LIVE BOLA"
click at [638, 347] on input "text" at bounding box center [601, 352] width 214 height 32
paste input "[URL][DOMAIN_NAME]"
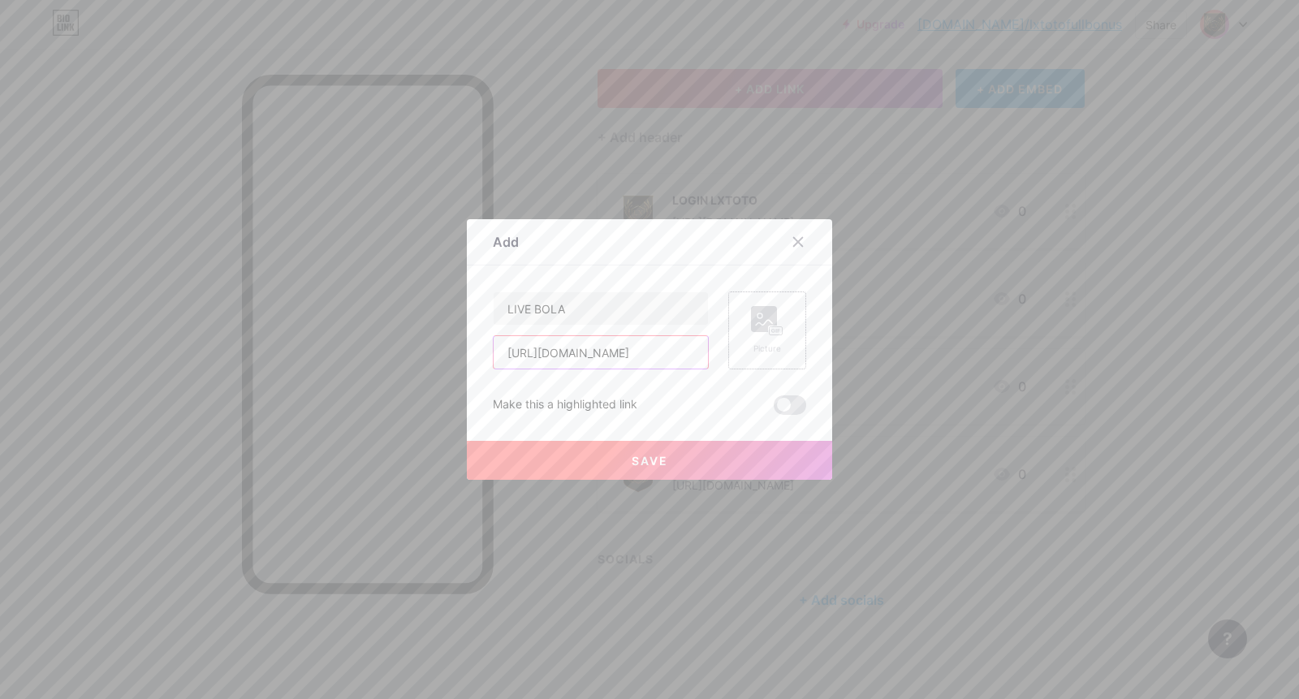
type input "[URL][DOMAIN_NAME]"
click at [770, 338] on div "Picture" at bounding box center [767, 330] width 32 height 49
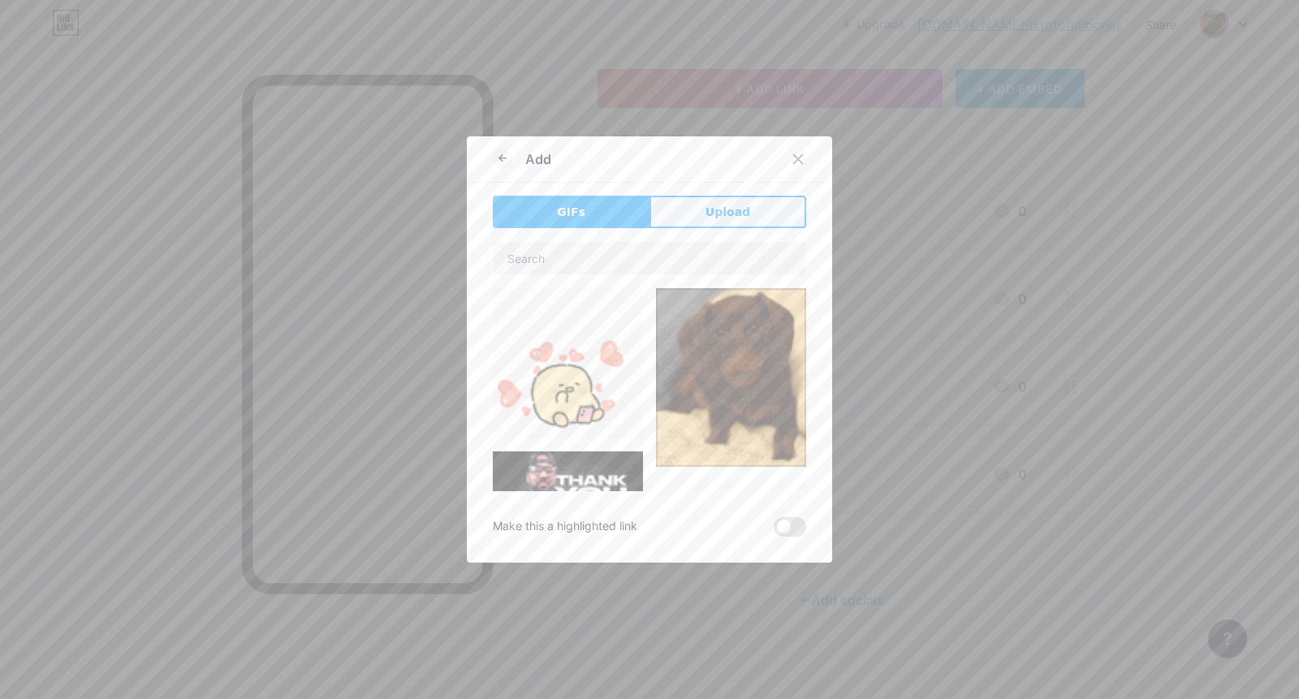
click at [709, 214] on span "Upload" at bounding box center [728, 212] width 45 height 17
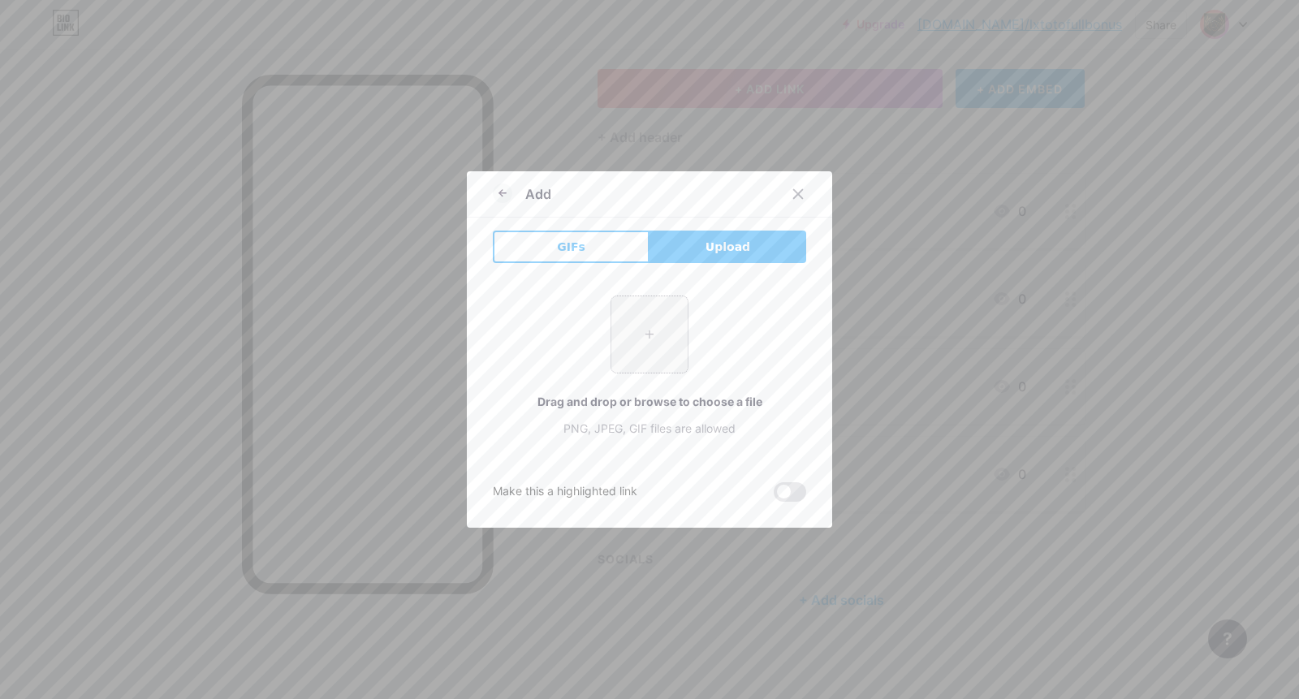
click at [636, 344] on input "file" at bounding box center [650, 334] width 76 height 76
type input "C:\fakepath\Pci4087dwg.png"
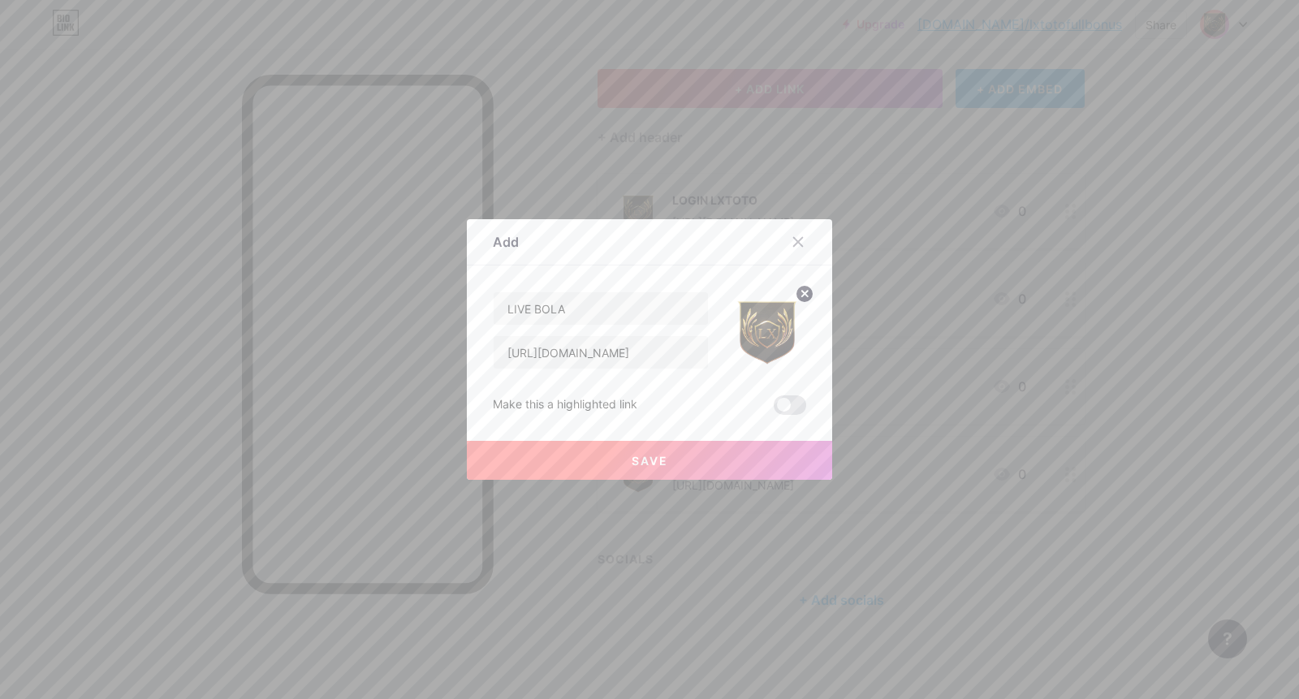
click at [639, 459] on span "Save" at bounding box center [650, 461] width 37 height 14
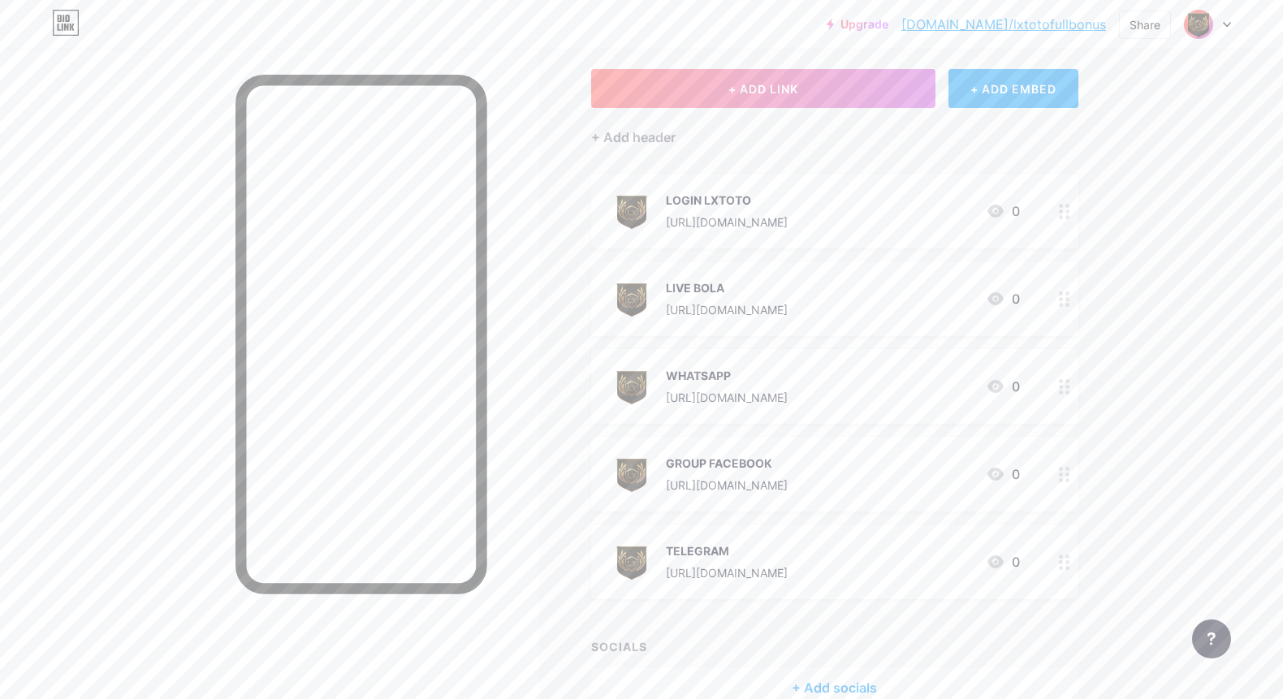
drag, startPoint x: 1072, startPoint y: 211, endPoint x: 995, endPoint y: 1, distance: 224.1
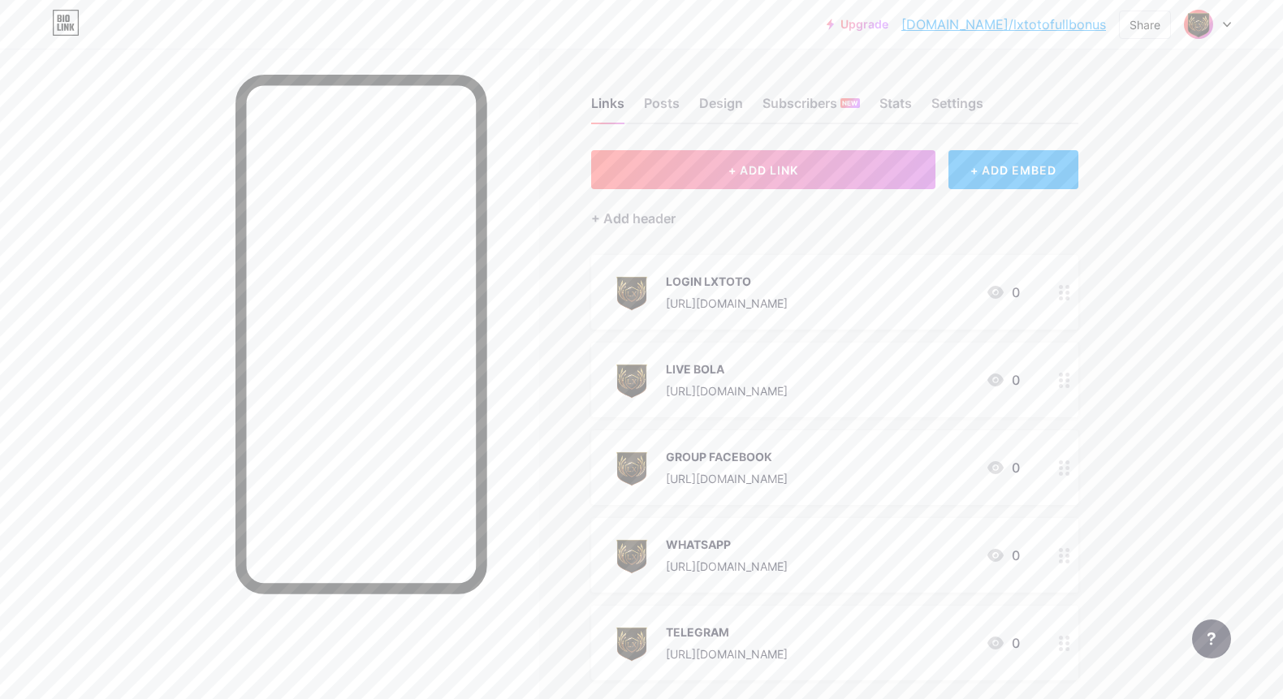
scroll to position [0, 0]
click at [793, 170] on span "+ ADD LINK" at bounding box center [764, 171] width 70 height 14
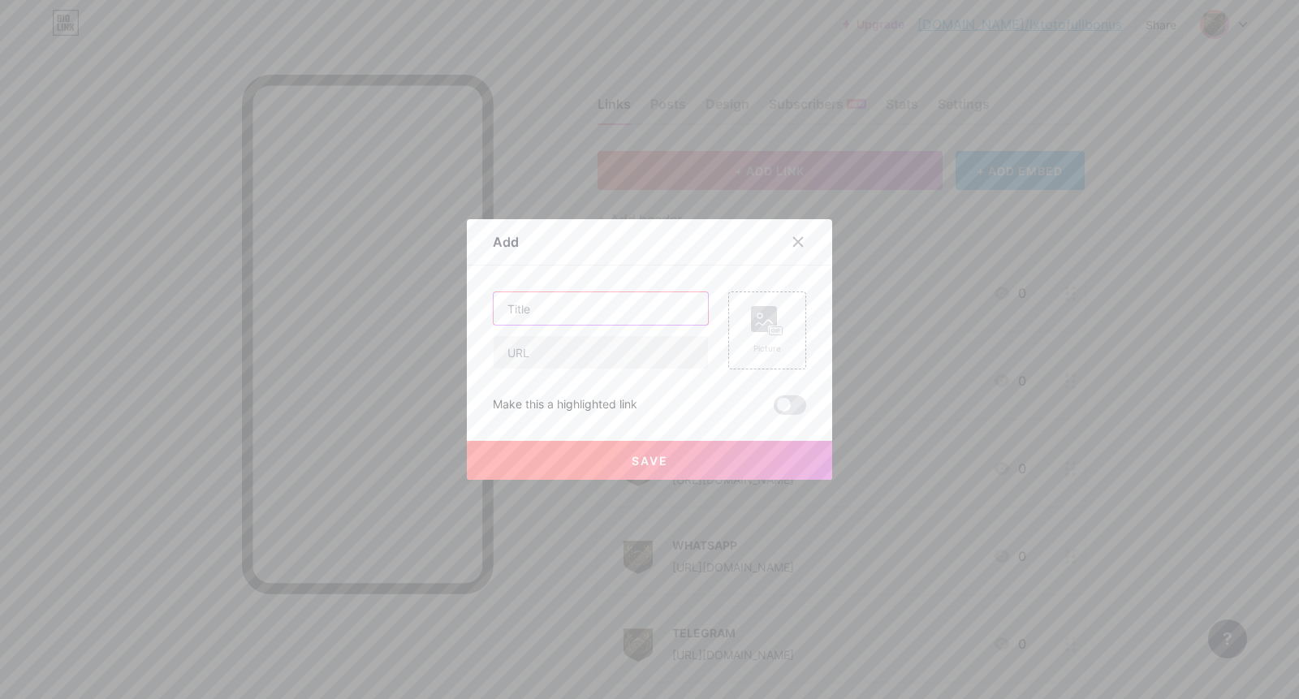
click at [633, 303] on input "text" at bounding box center [601, 308] width 214 height 32
paste input "RTP SLOT GACOR"
type input "RTP SLOT GACOR"
click at [614, 345] on input "text" at bounding box center [601, 352] width 214 height 32
paste input "[URL][DOMAIN_NAME]"
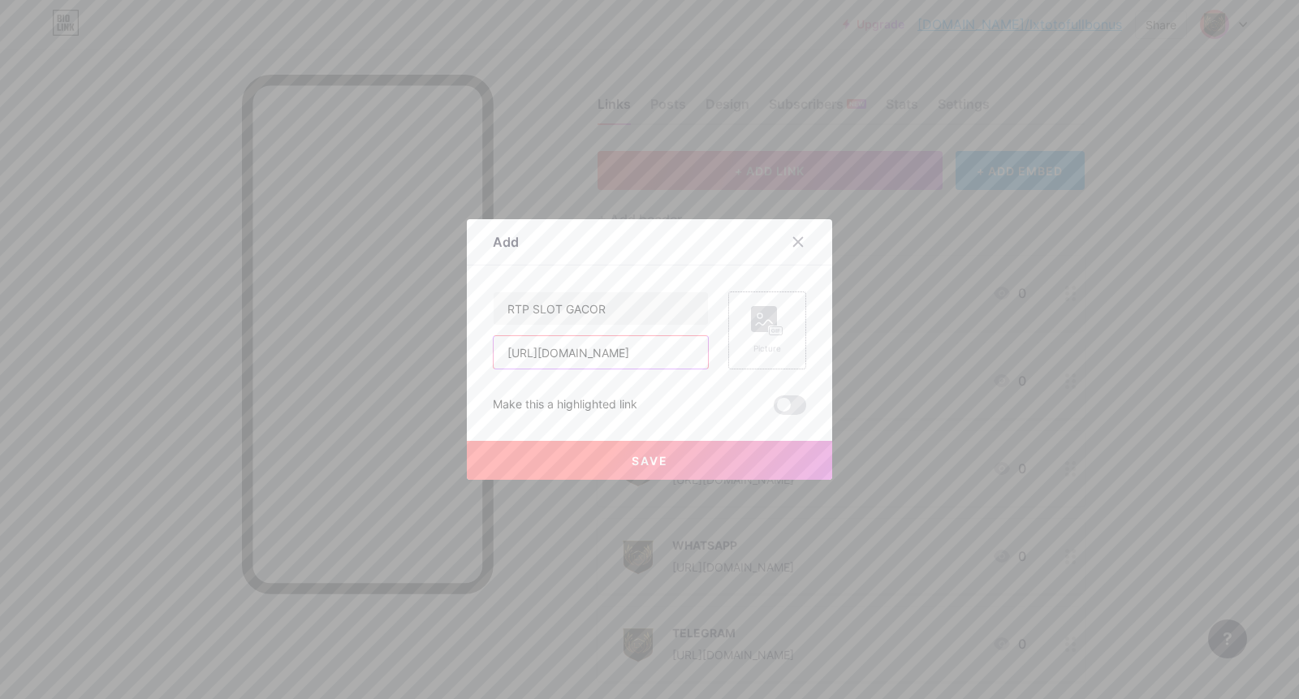
type input "[URL][DOMAIN_NAME]"
click at [758, 340] on div "Picture" at bounding box center [767, 330] width 32 height 49
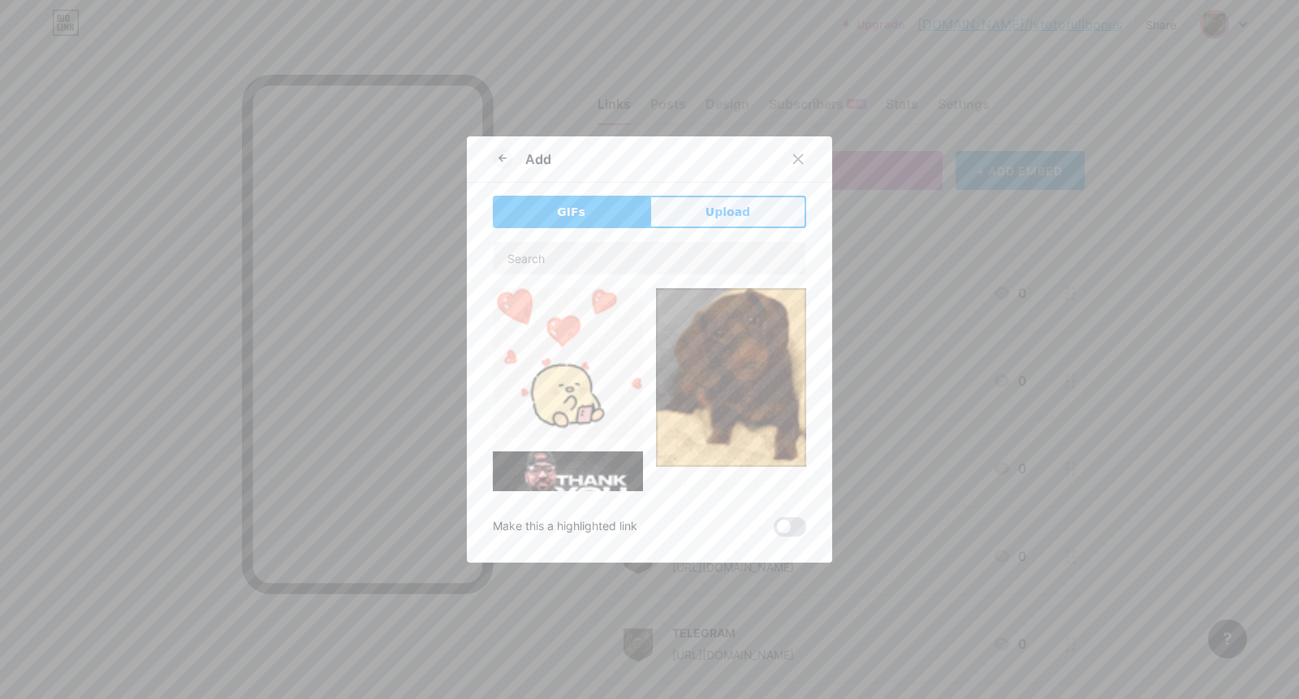
click at [722, 201] on button "Upload" at bounding box center [728, 212] width 157 height 32
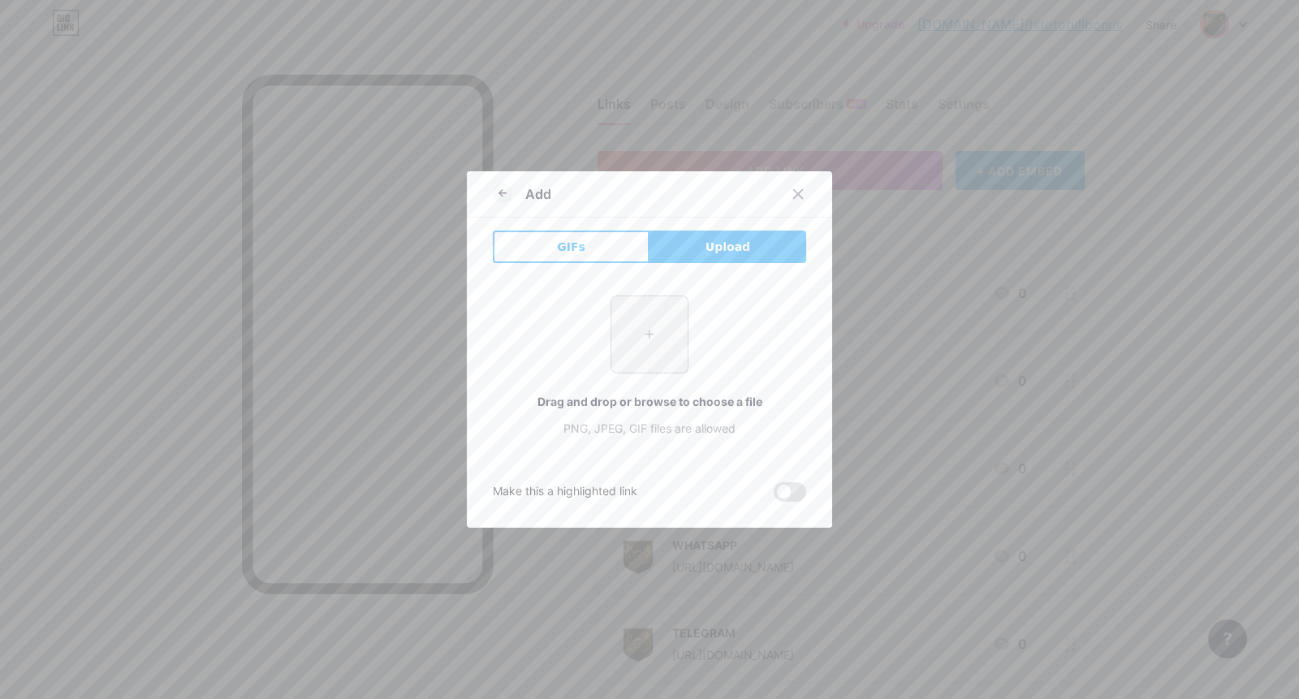
click at [647, 347] on input "file" at bounding box center [650, 334] width 76 height 76
type input "C:\fakepath\Pci4087dwg.png"
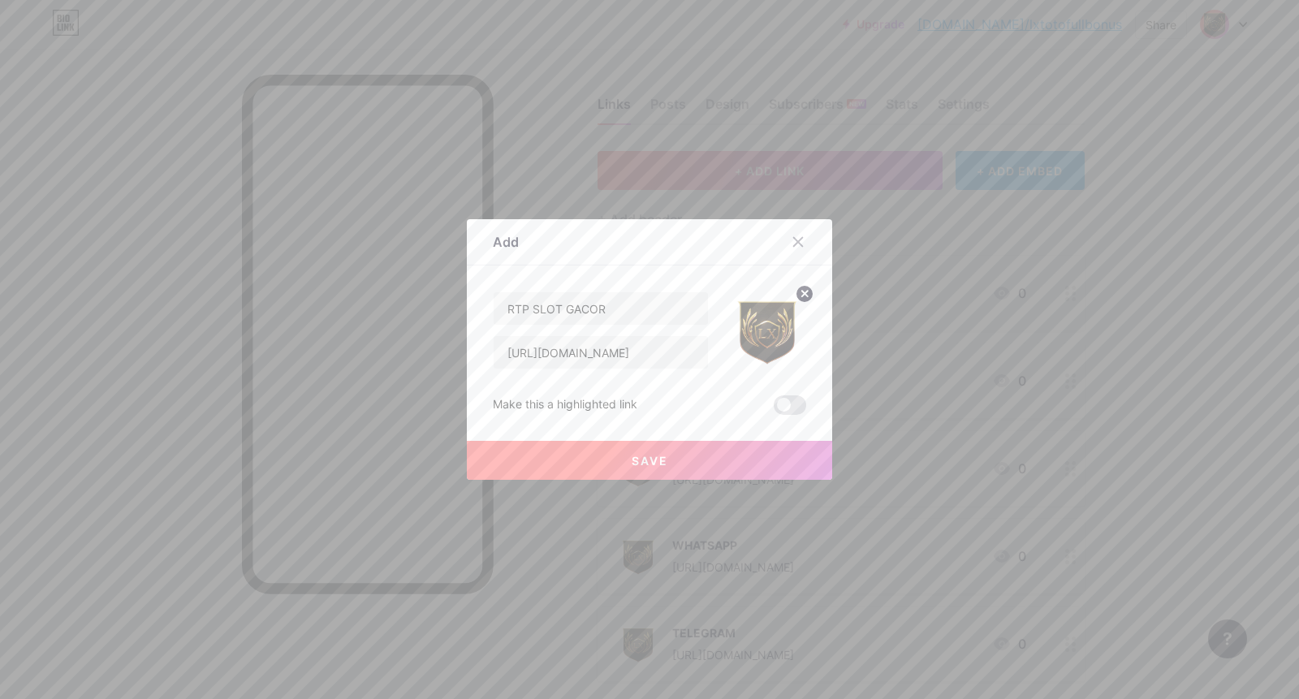
click at [670, 454] on button "Save" at bounding box center [649, 460] width 365 height 39
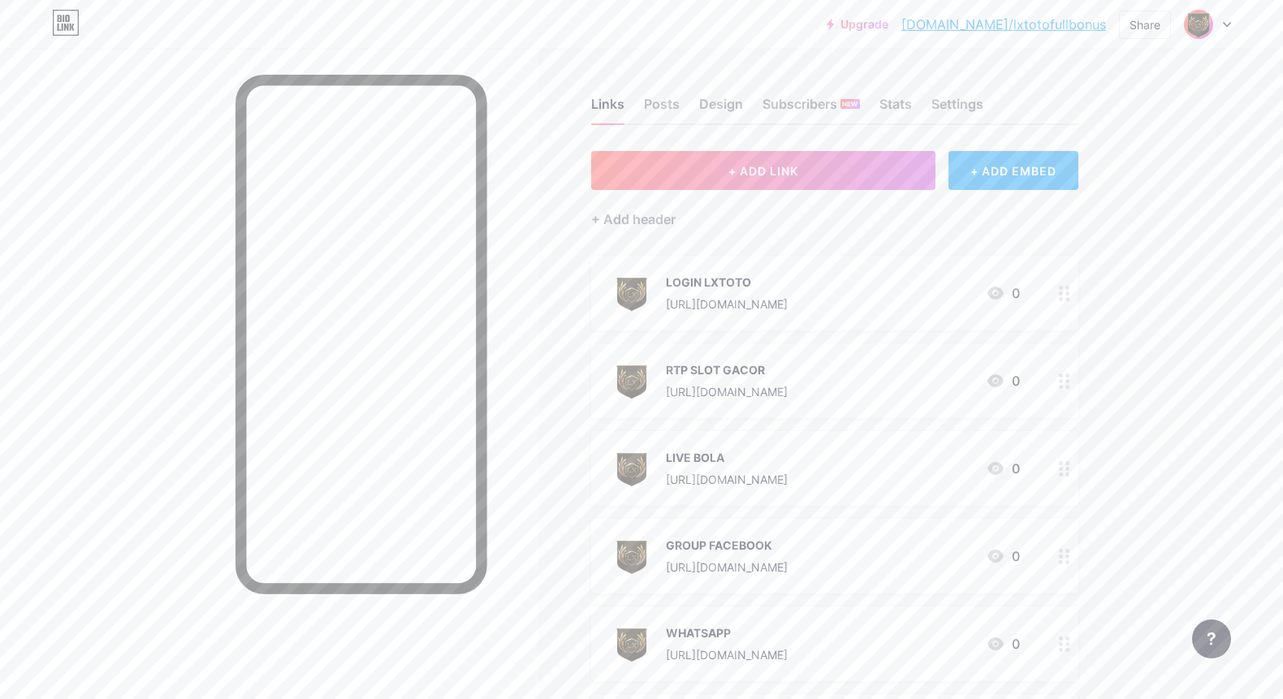
drag, startPoint x: 1061, startPoint y: 337, endPoint x: 865, endPoint y: 6, distance: 384.9
click at [787, 181] on button "+ ADD LINK" at bounding box center [763, 170] width 345 height 39
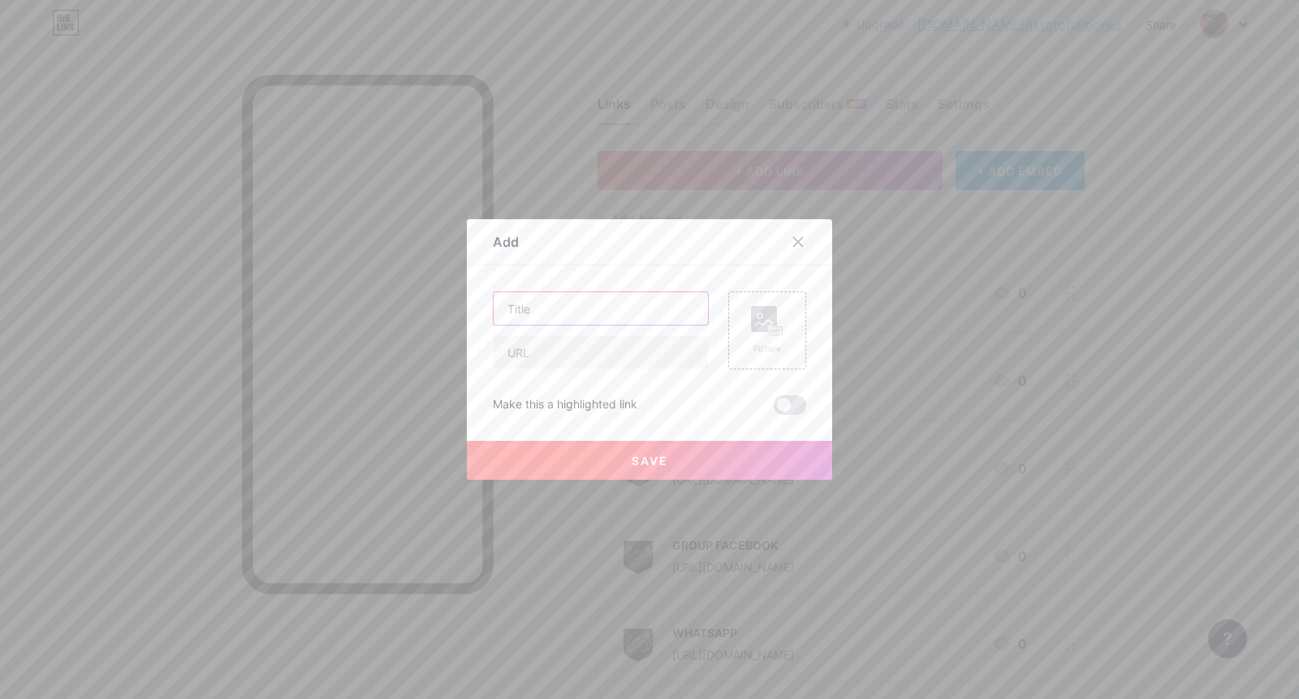
click at [621, 313] on input "text" at bounding box center [601, 308] width 214 height 32
paste input "DAFTAR LXTOTO"
type input "DAFTAR LXTOTO"
click at [620, 346] on input "text" at bounding box center [601, 352] width 214 height 32
paste input "[URL][DOMAIN_NAME]"
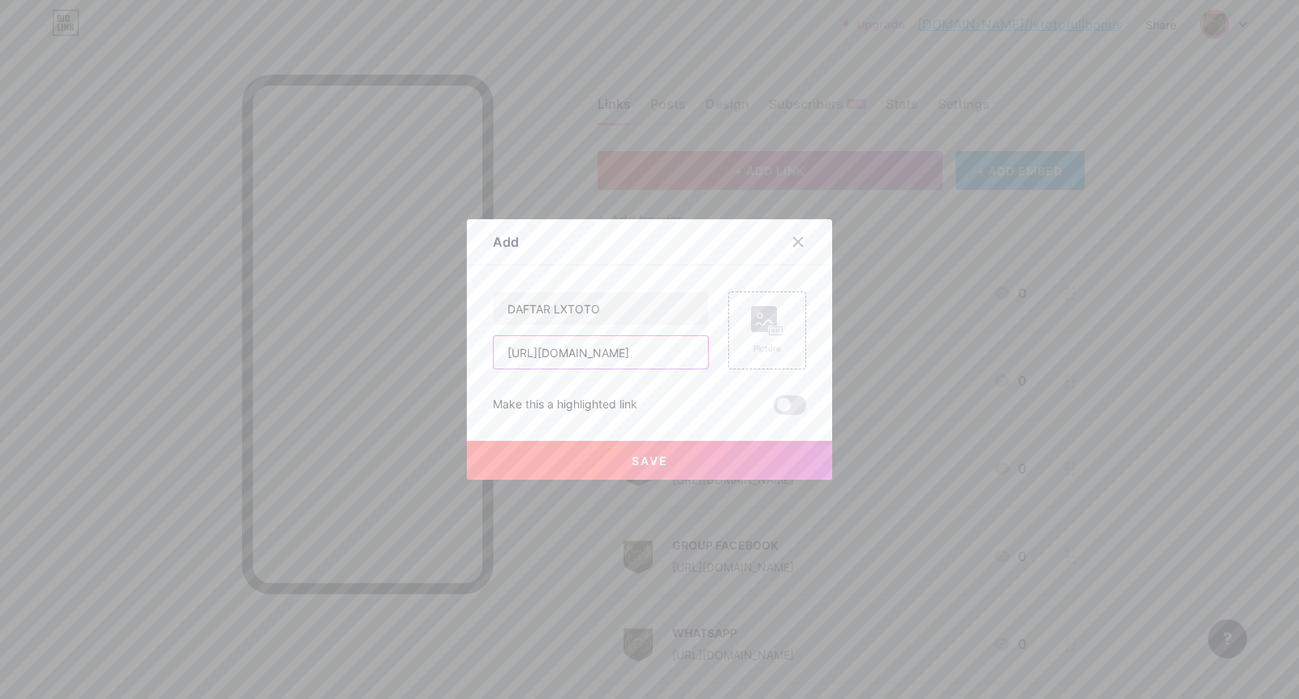
scroll to position [0, 10]
type input "[URL][DOMAIN_NAME]"
click at [770, 328] on rect at bounding box center [776, 331] width 13 height 8
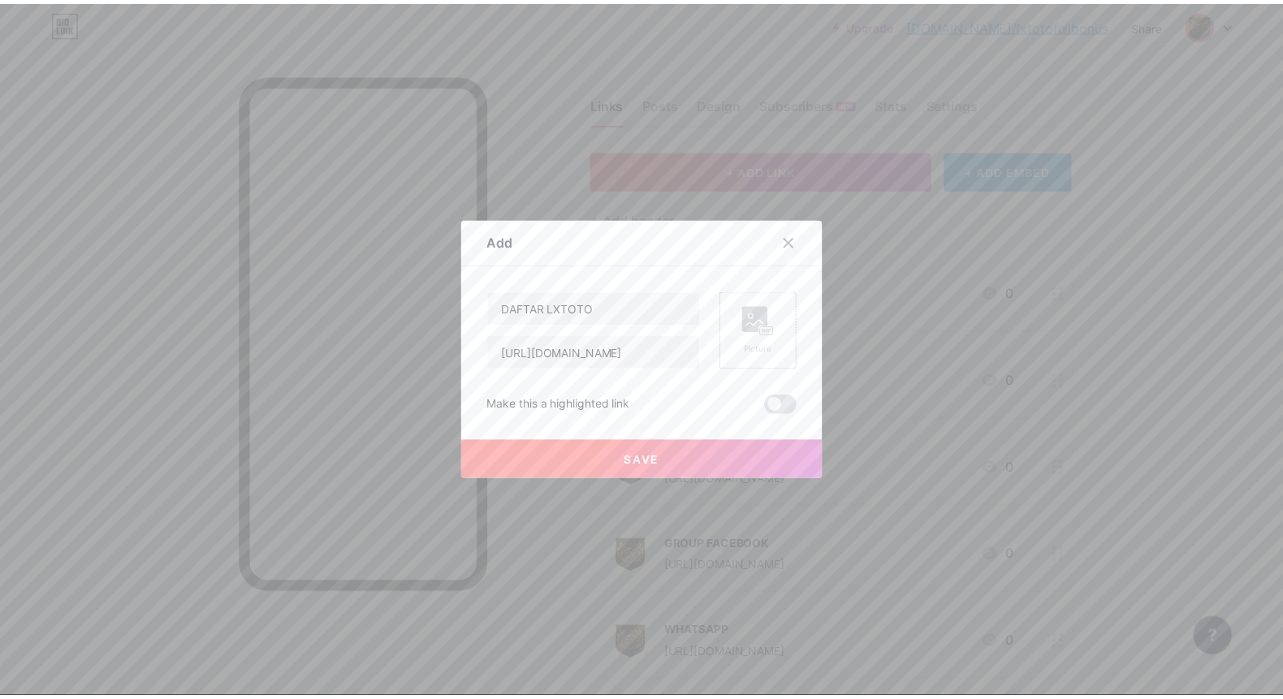
scroll to position [0, 0]
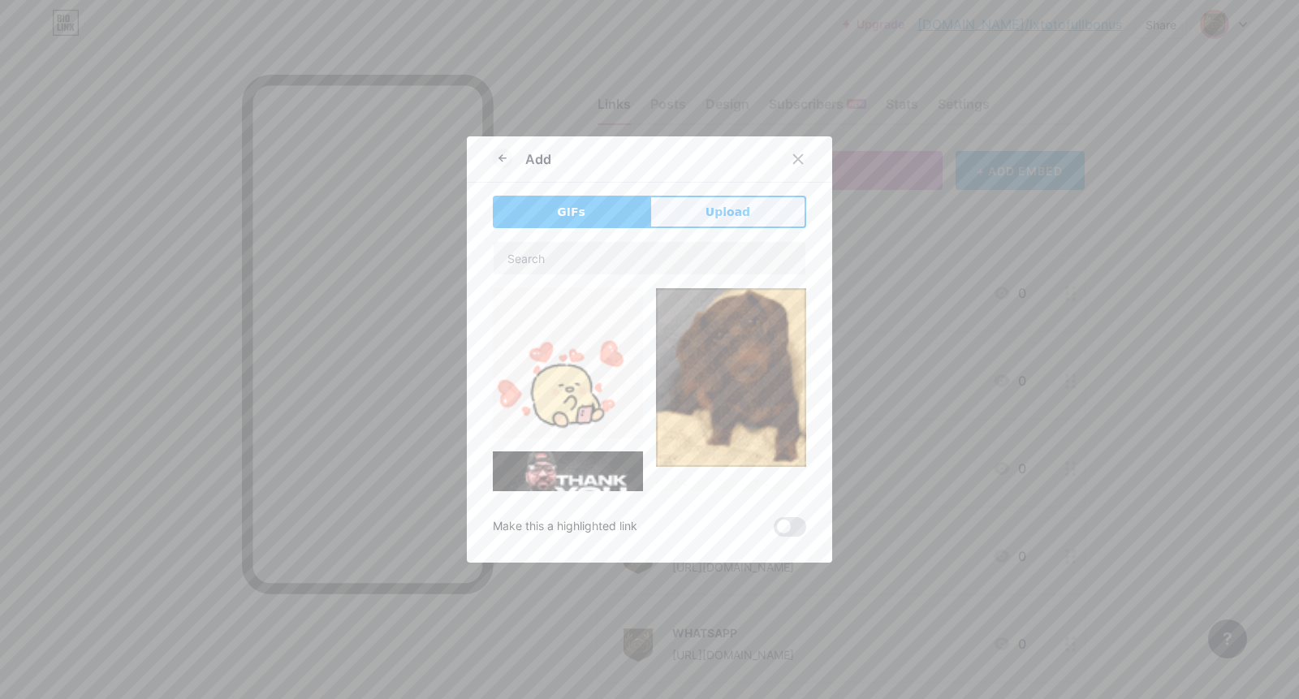
click at [691, 210] on button "Upload" at bounding box center [728, 212] width 157 height 32
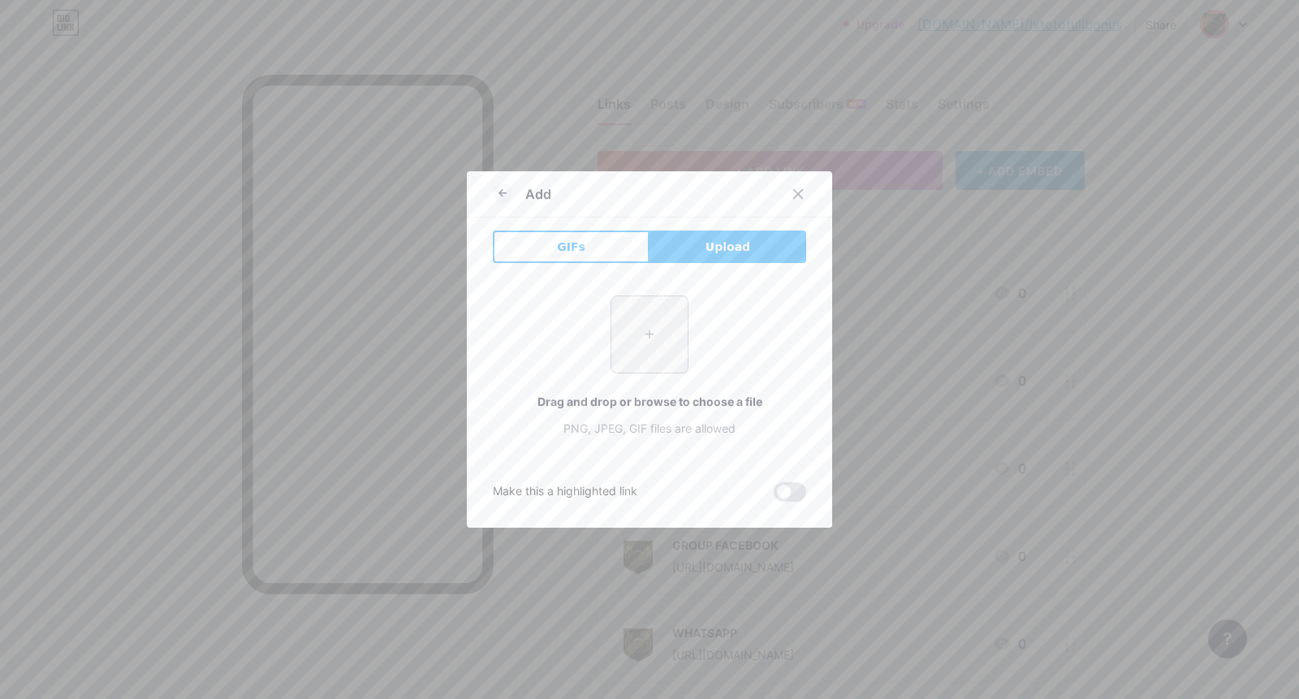
click at [646, 314] on input "file" at bounding box center [650, 334] width 76 height 76
type input "C:\fakepath\Pci4087dwg.png"
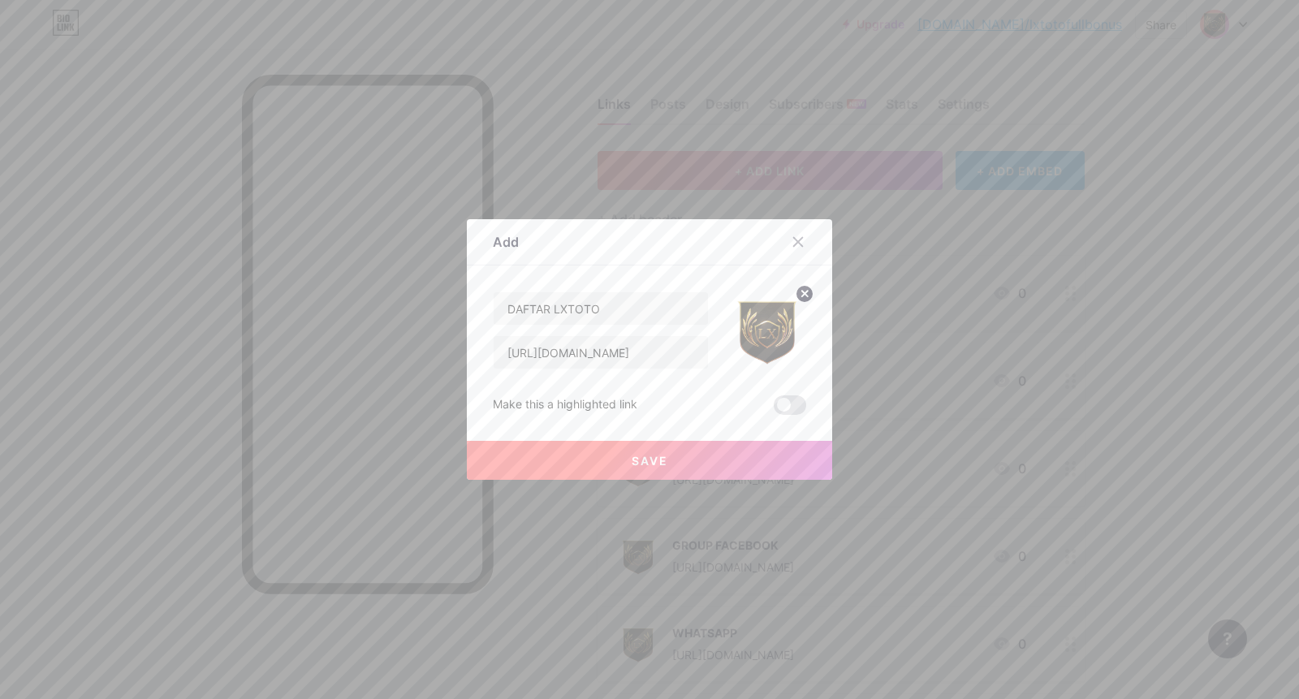
click at [661, 461] on button "Save" at bounding box center [649, 460] width 365 height 39
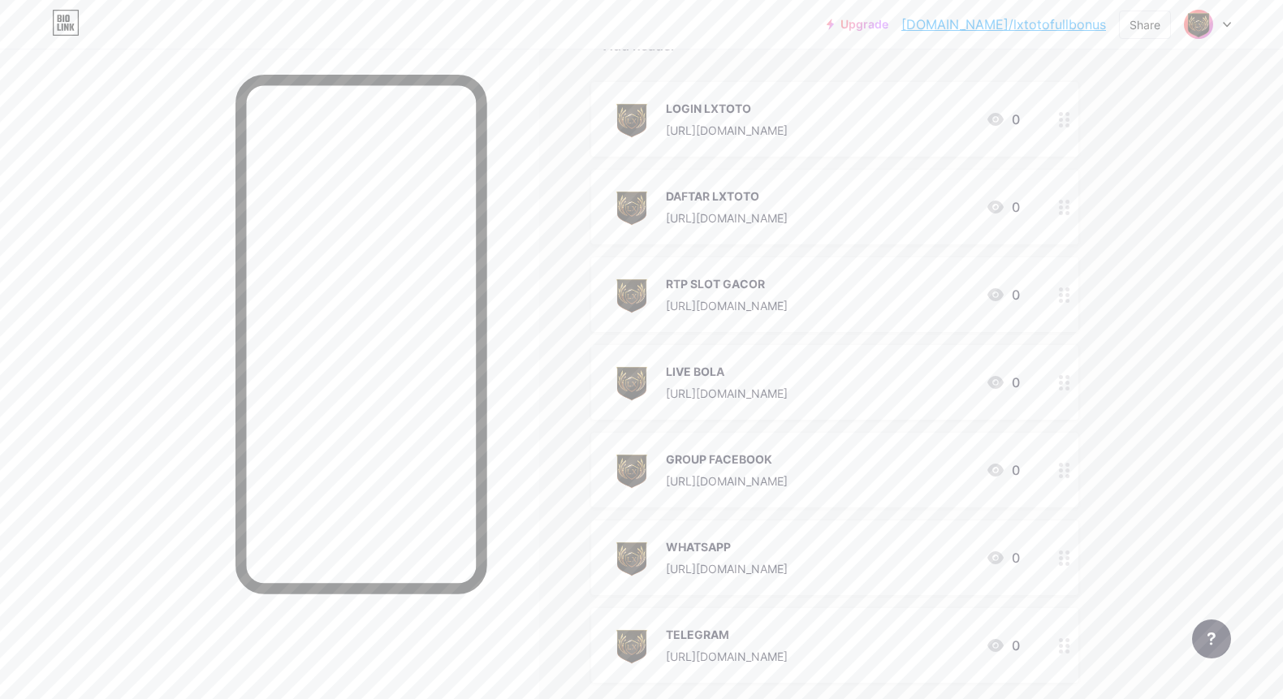
scroll to position [182, 0]
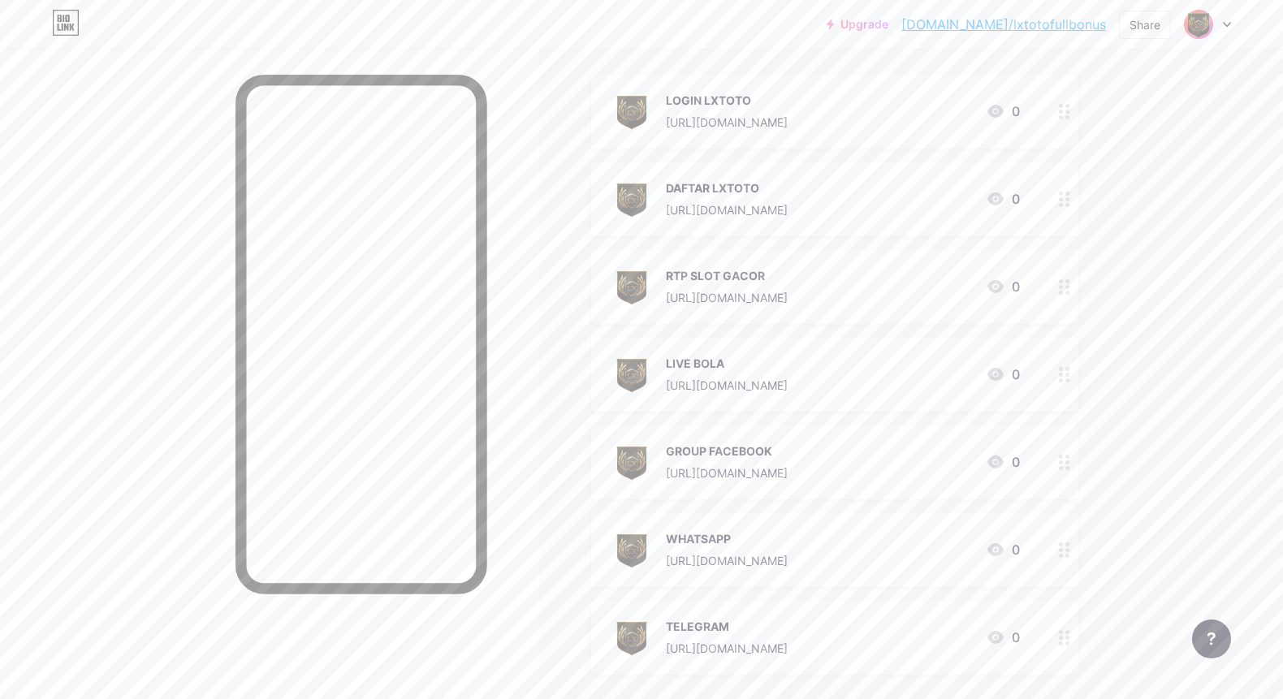
drag, startPoint x: 1064, startPoint y: 359, endPoint x: 988, endPoint y: 9, distance: 358.1
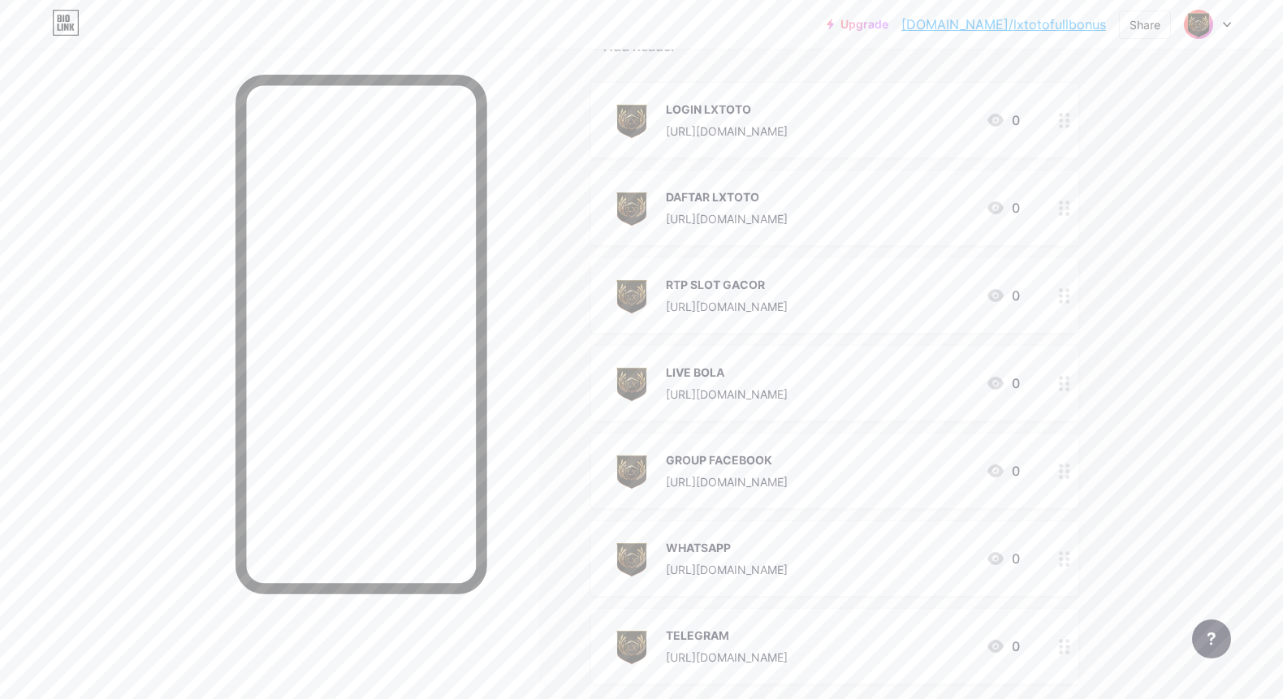
scroll to position [0, 0]
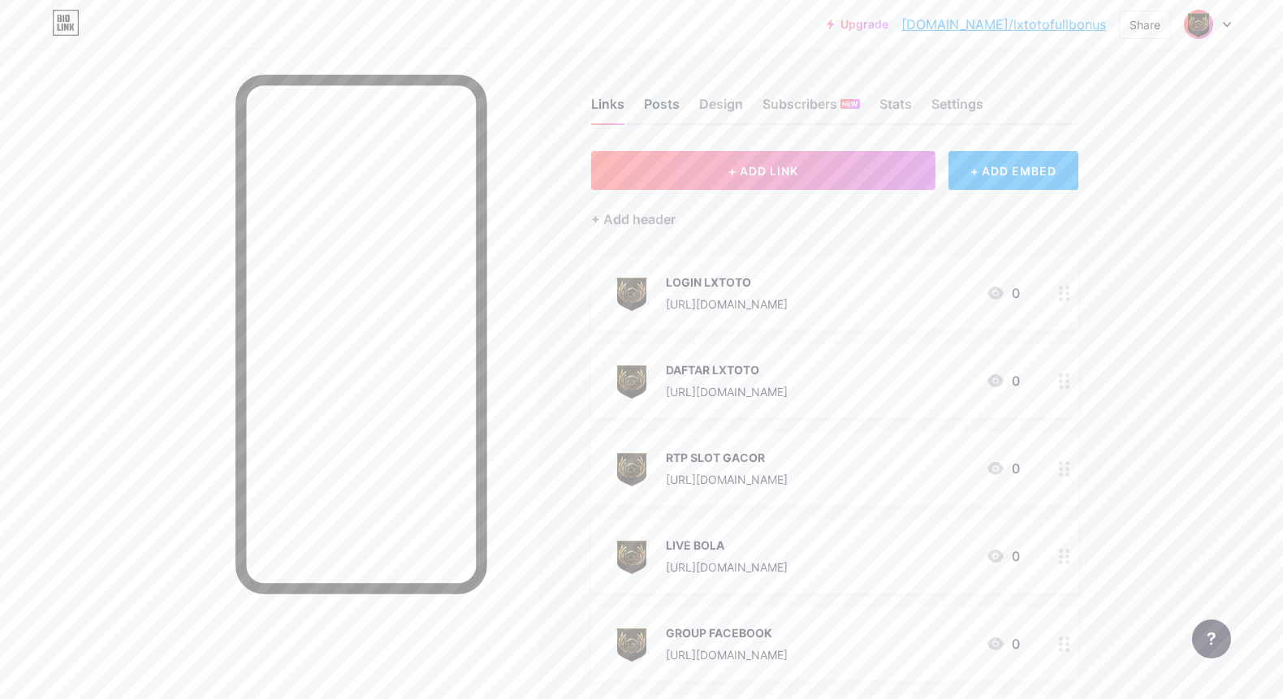
click at [663, 106] on div "Posts" at bounding box center [662, 108] width 36 height 29
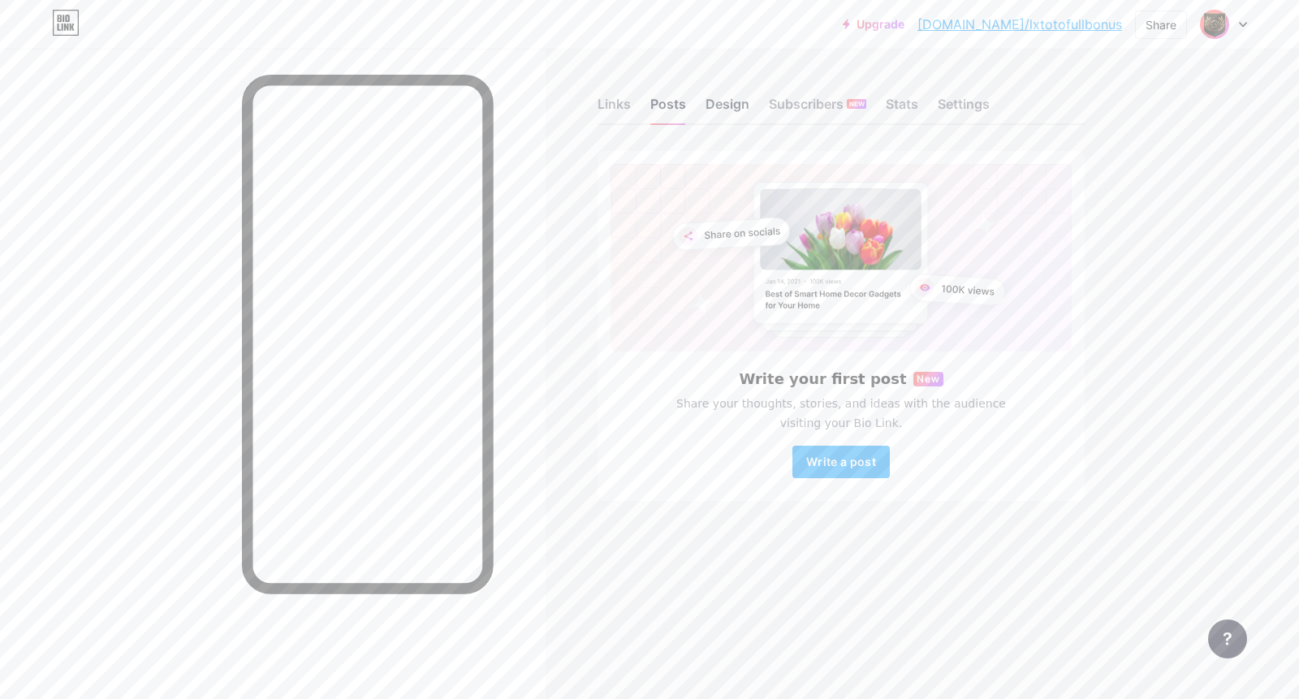
click at [733, 111] on div "Design" at bounding box center [728, 108] width 44 height 29
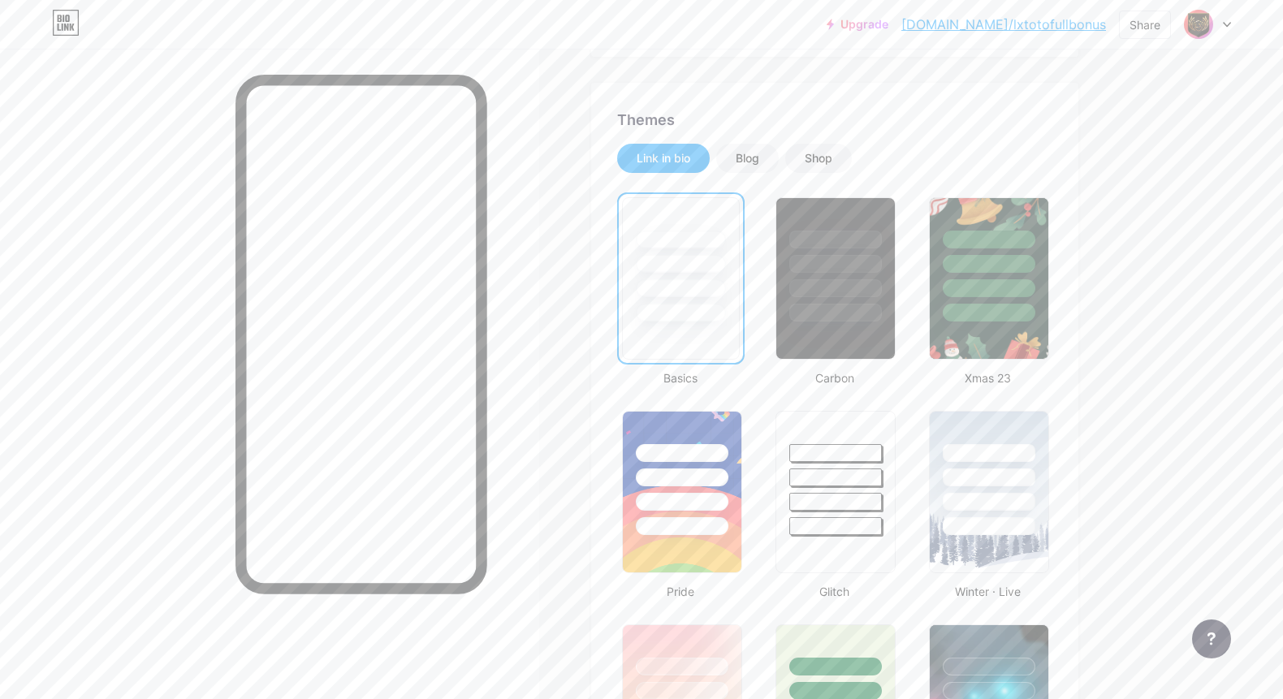
scroll to position [273, 0]
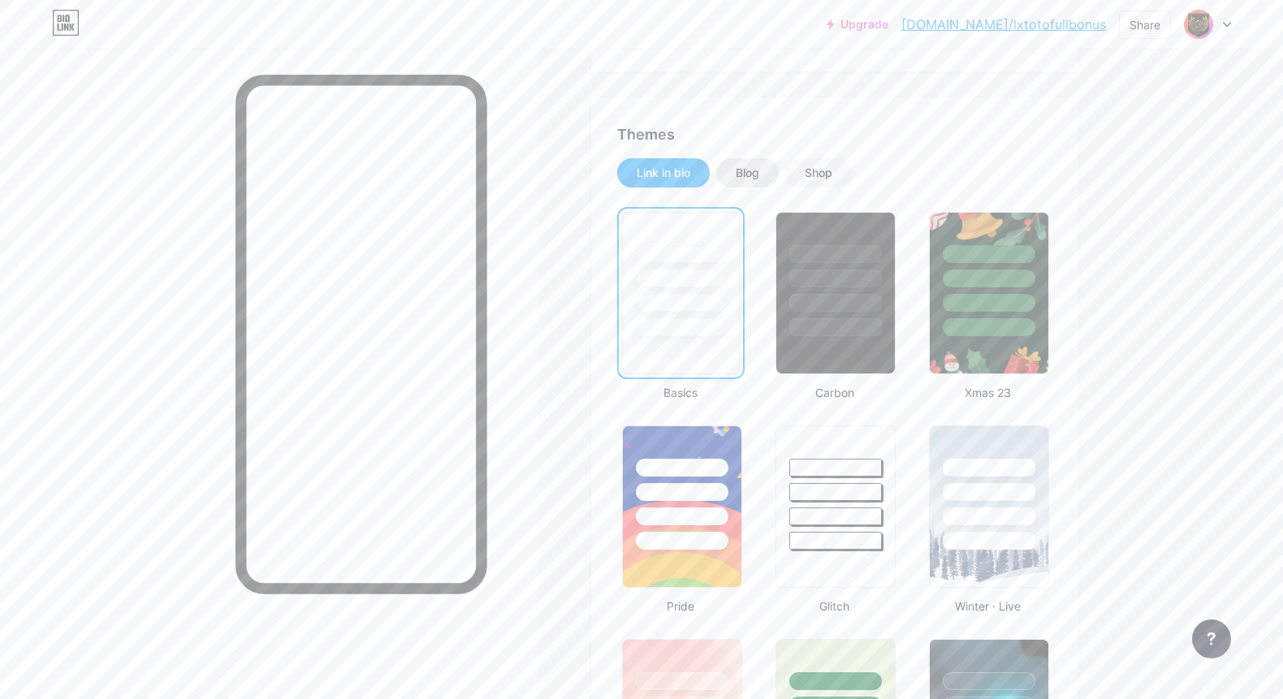
click at [758, 175] on div "Blog" at bounding box center [748, 173] width 24 height 16
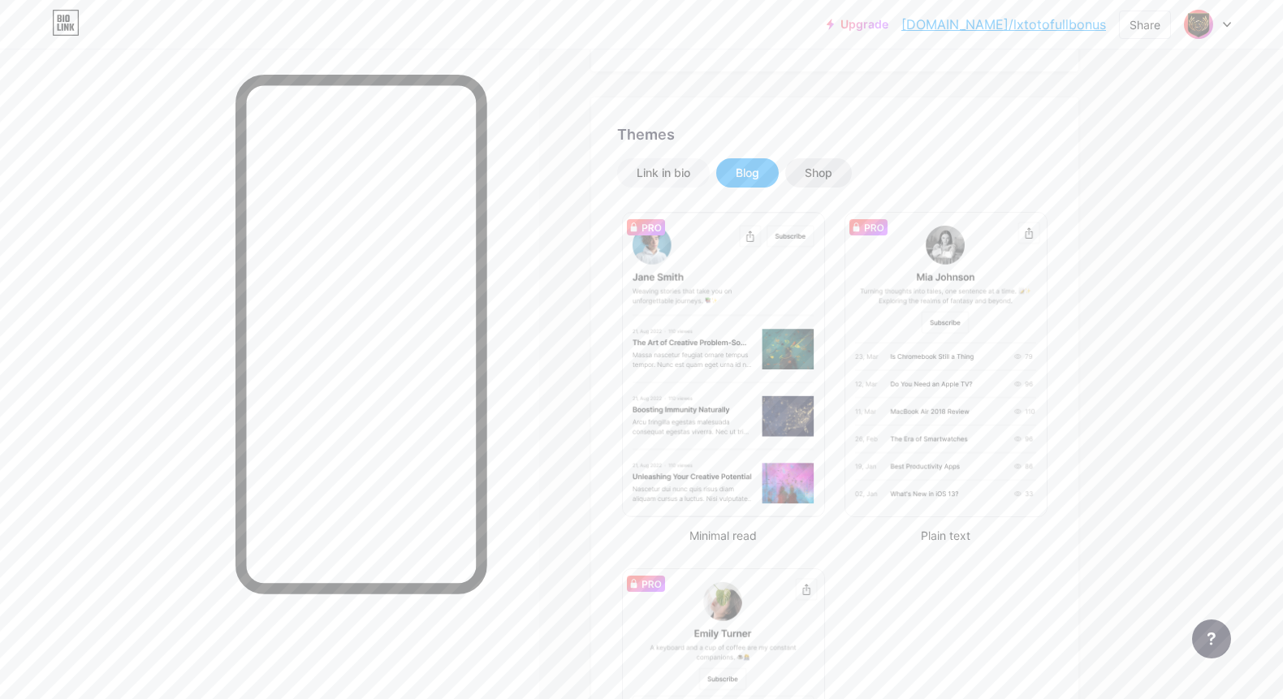
click at [825, 173] on div "Shop" at bounding box center [819, 173] width 28 height 16
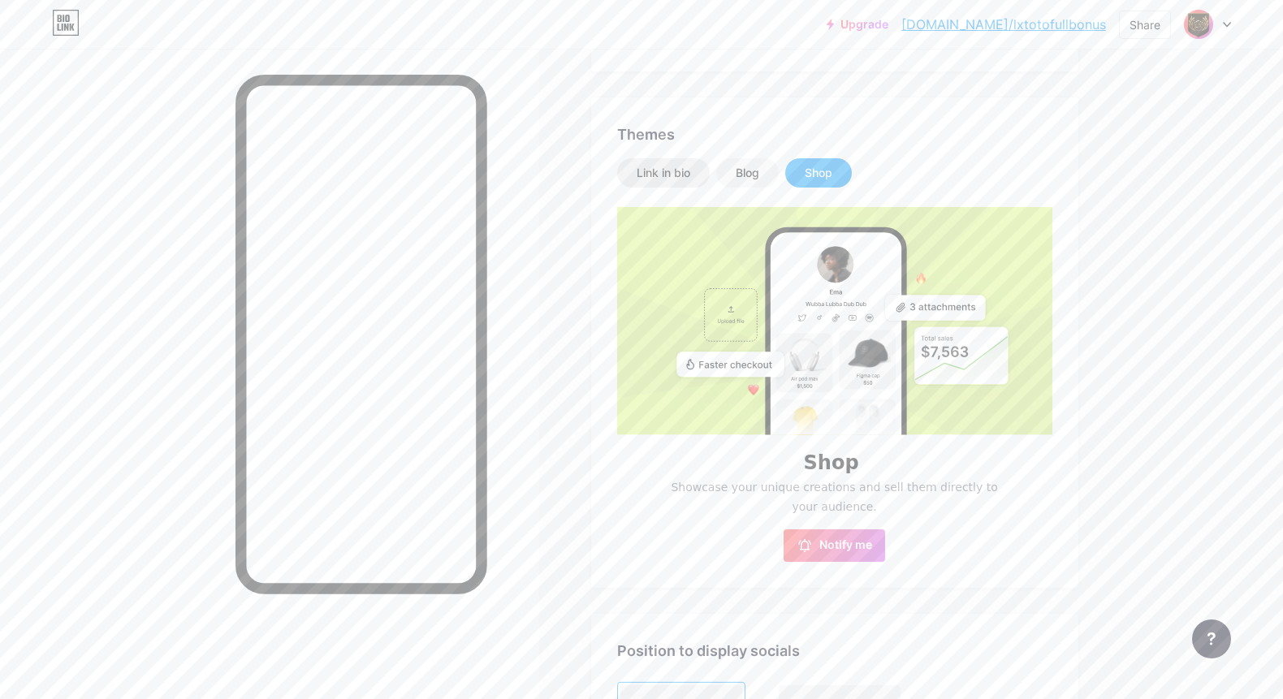
click at [677, 172] on div "Link in bio" at bounding box center [664, 173] width 54 height 16
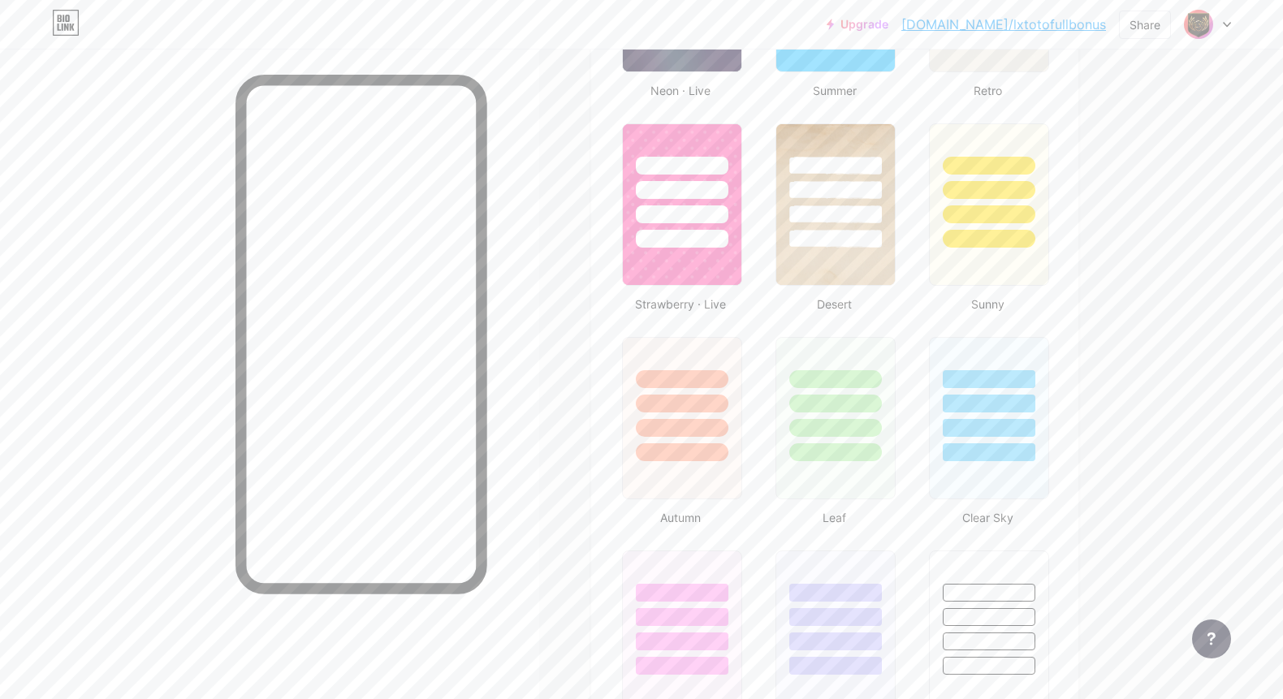
scroll to position [1186, 0]
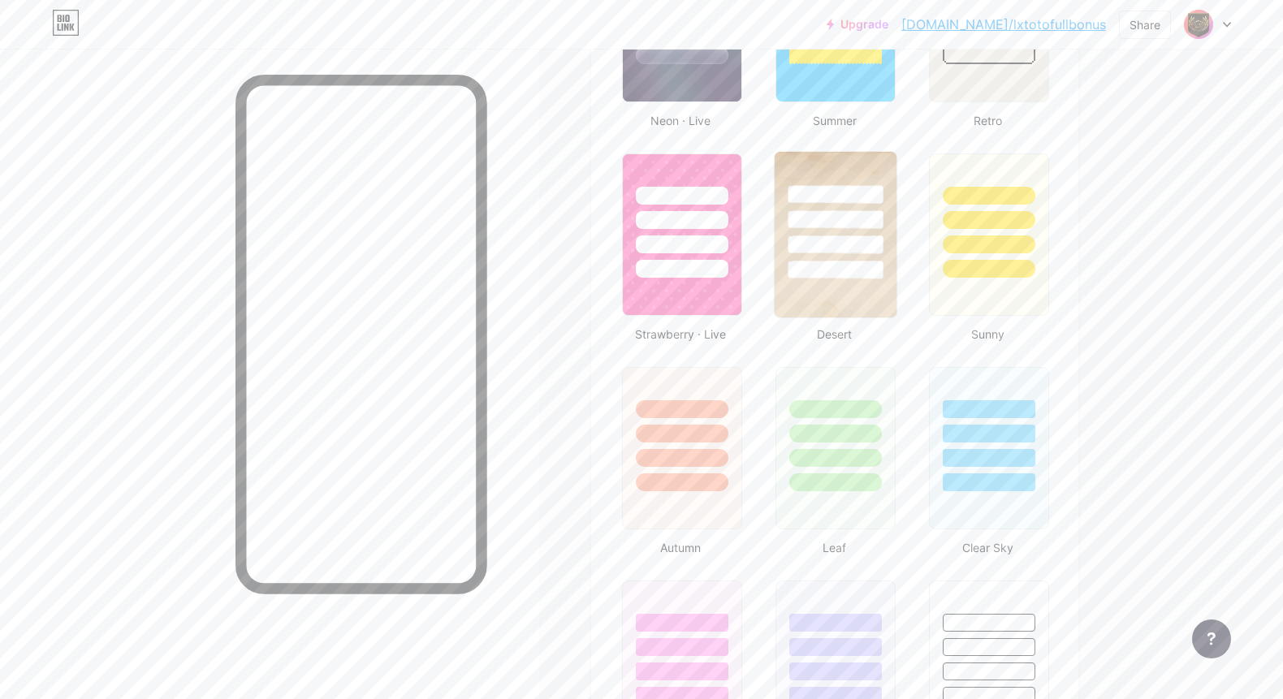
click at [837, 261] on div at bounding box center [835, 270] width 95 height 19
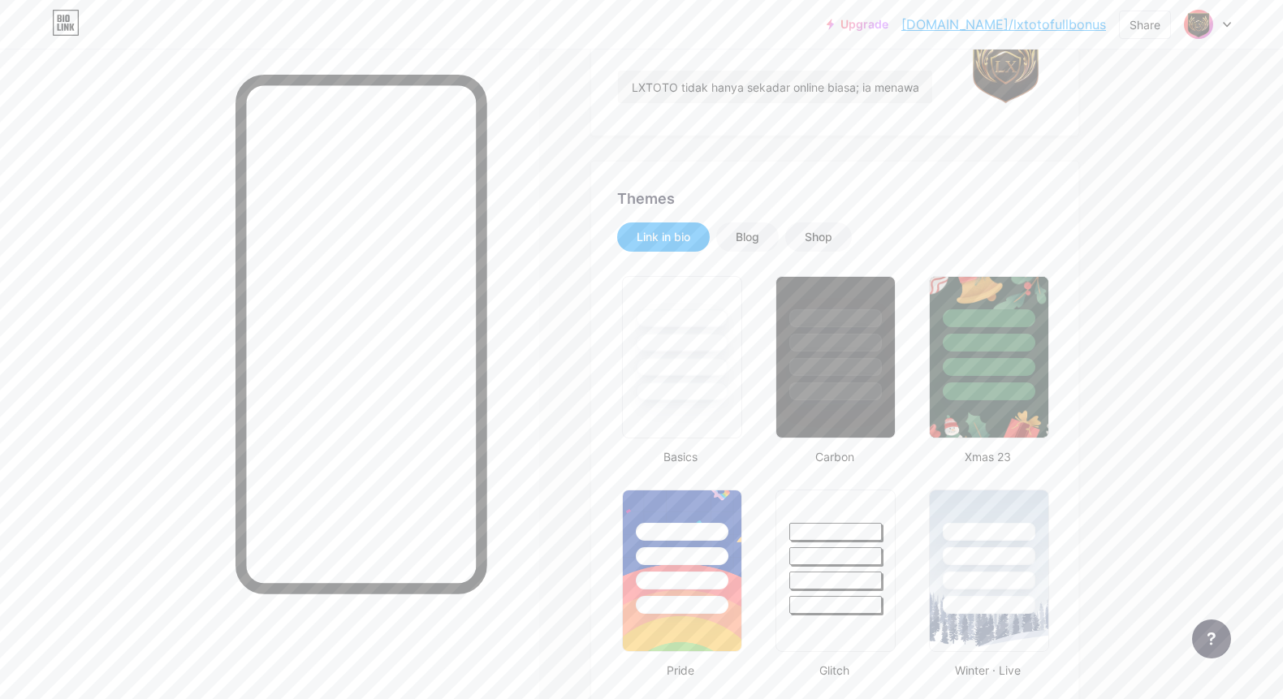
scroll to position [0, 0]
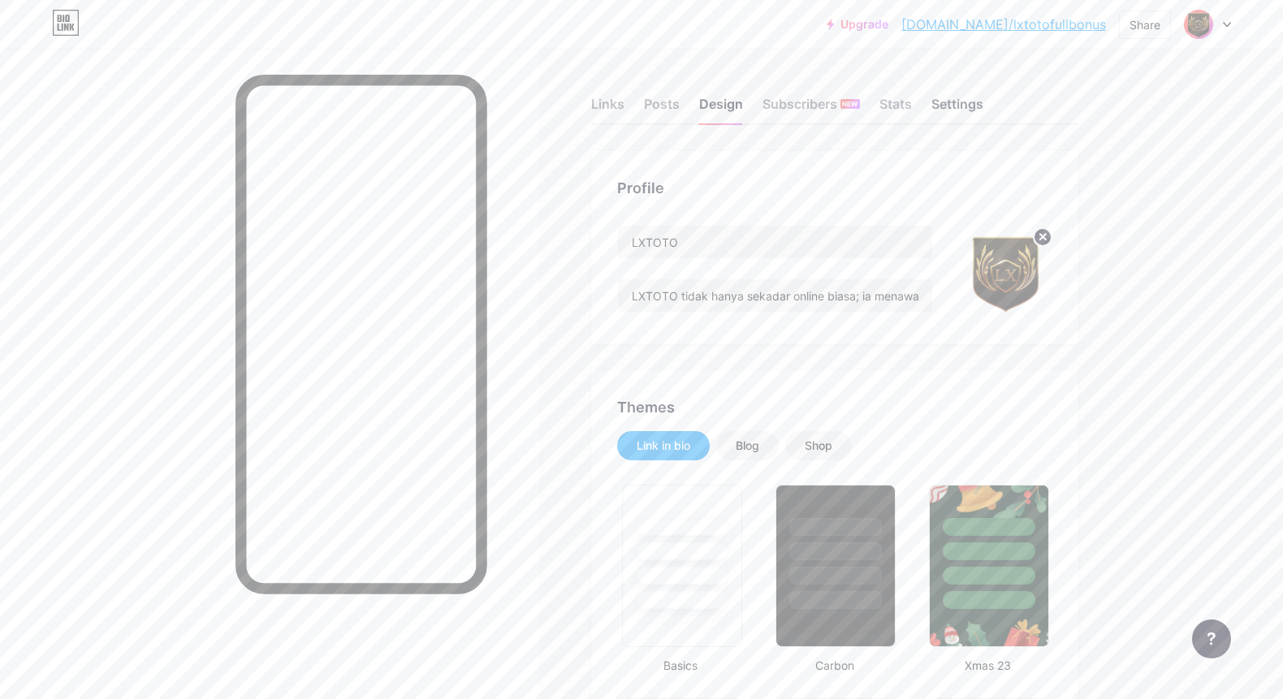
click at [962, 106] on div "Settings" at bounding box center [958, 108] width 52 height 29
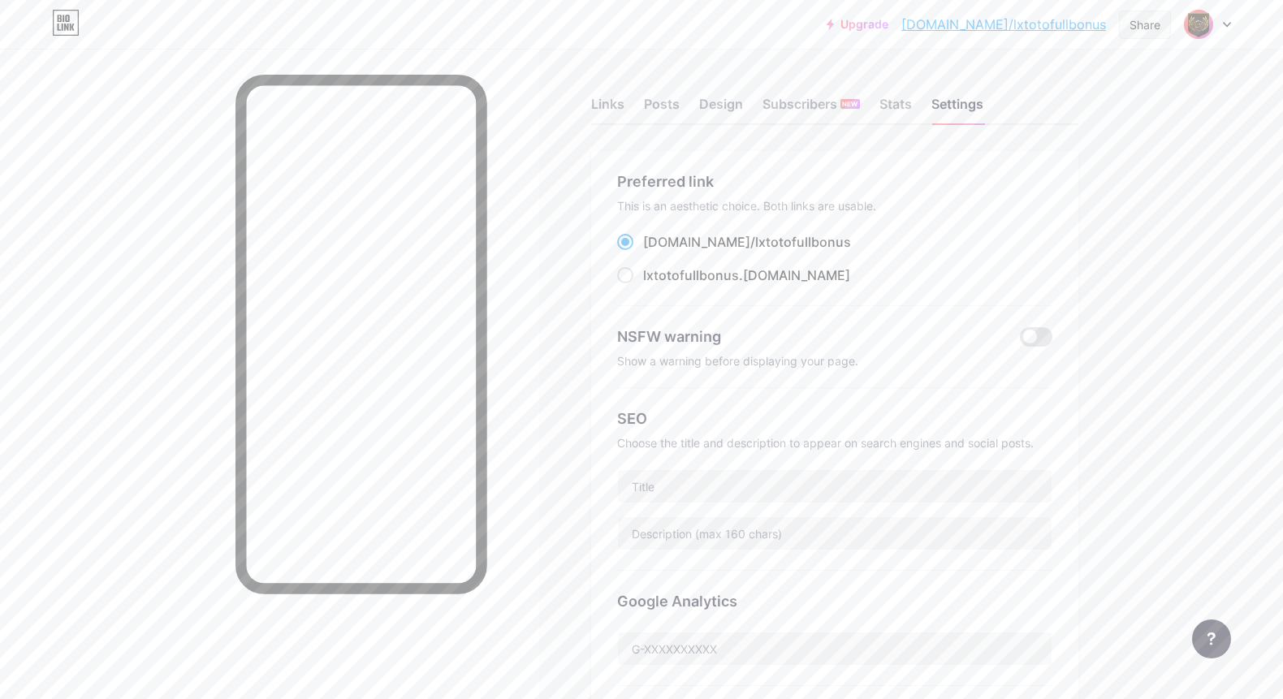
click at [962, 25] on div "Share" at bounding box center [1145, 24] width 31 height 17
click at [962, 87] on div "Copy link" at bounding box center [1010, 83] width 60 height 19
click at [962, 24] on div at bounding box center [1207, 24] width 47 height 29
click at [962, 225] on li "Logout" at bounding box center [1129, 228] width 201 height 44
